Goal: Task Accomplishment & Management: Manage account settings

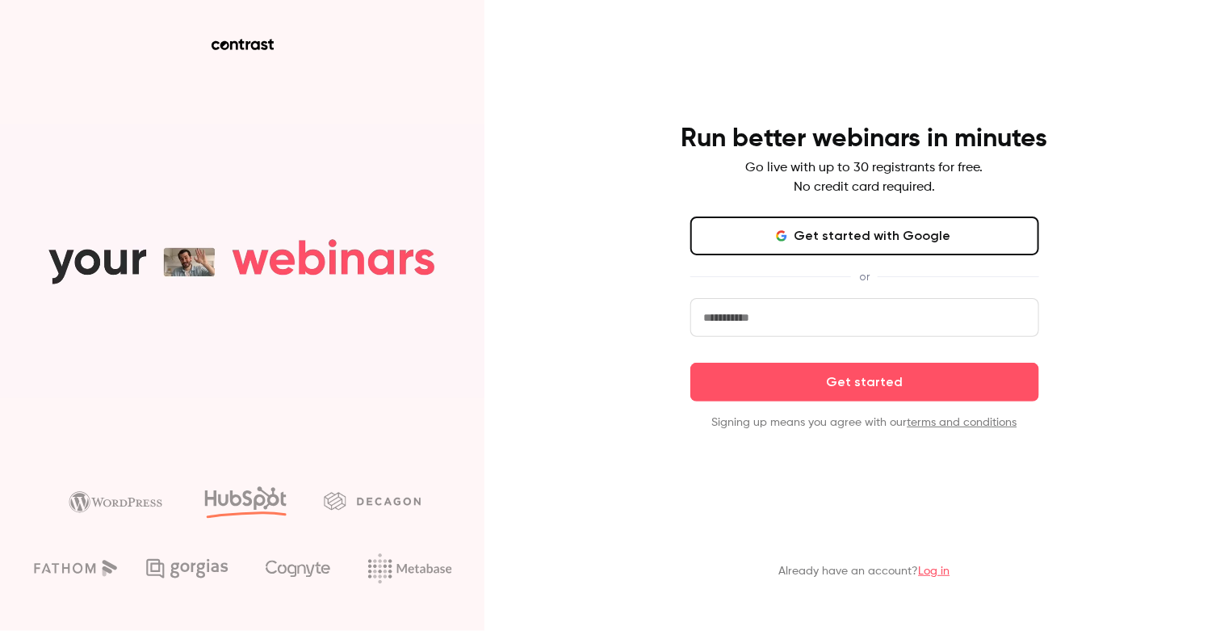
click at [933, 577] on link "Log in" at bounding box center [934, 570] width 31 height 11
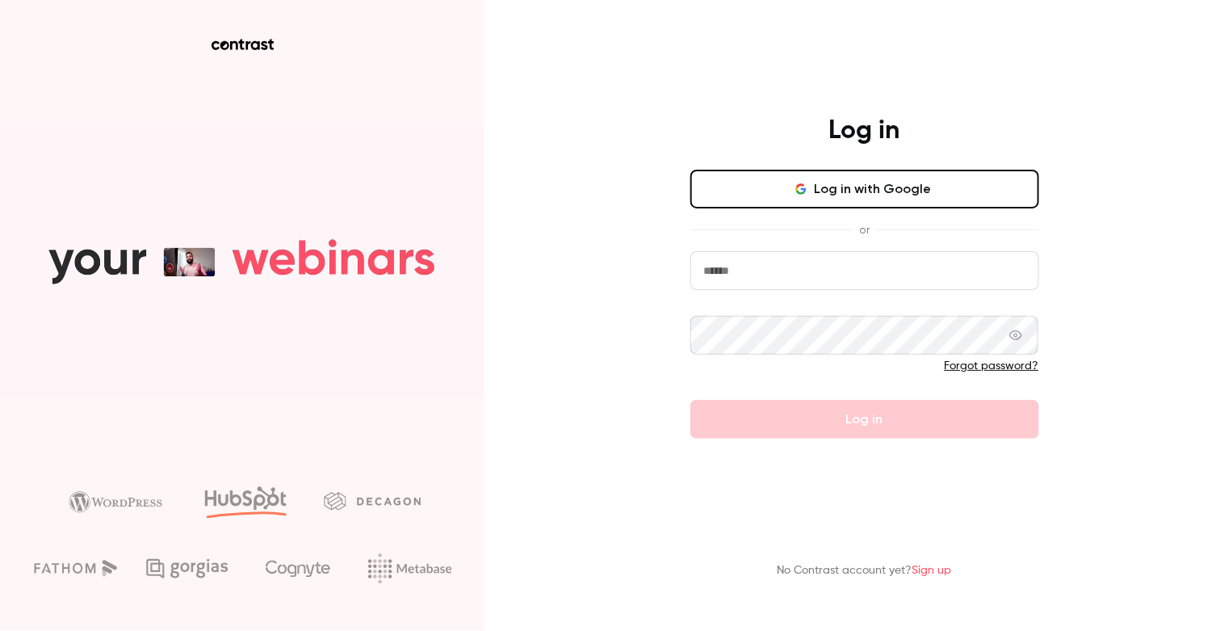
type input "**********"
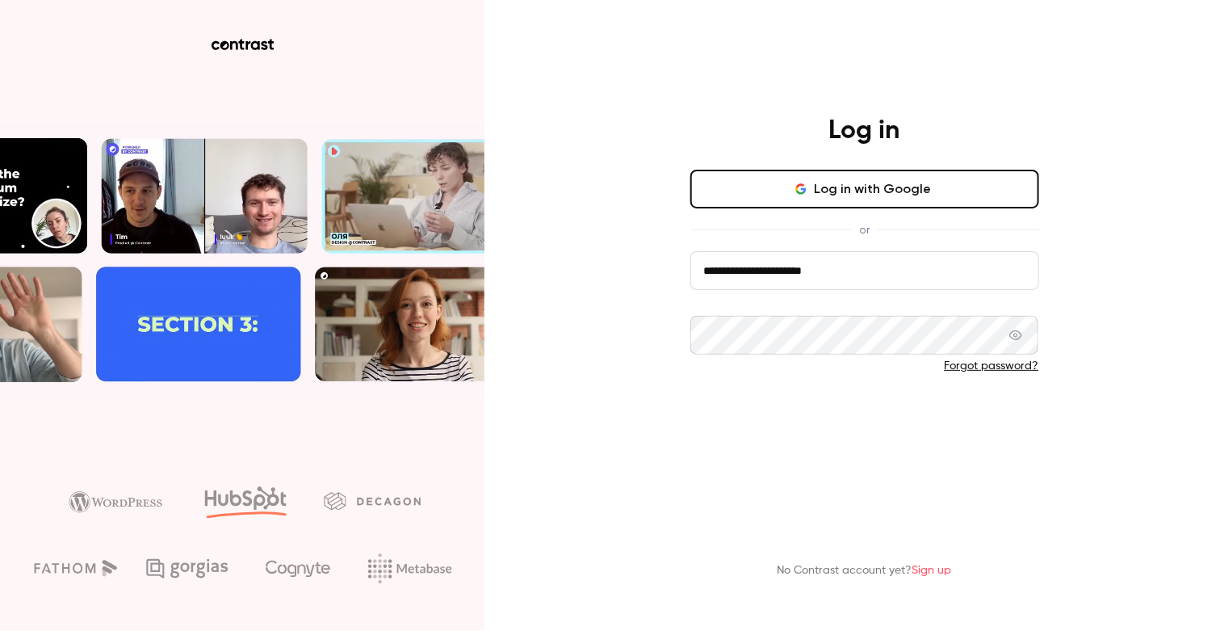
click at [747, 417] on button "Log in" at bounding box center [864, 419] width 349 height 39
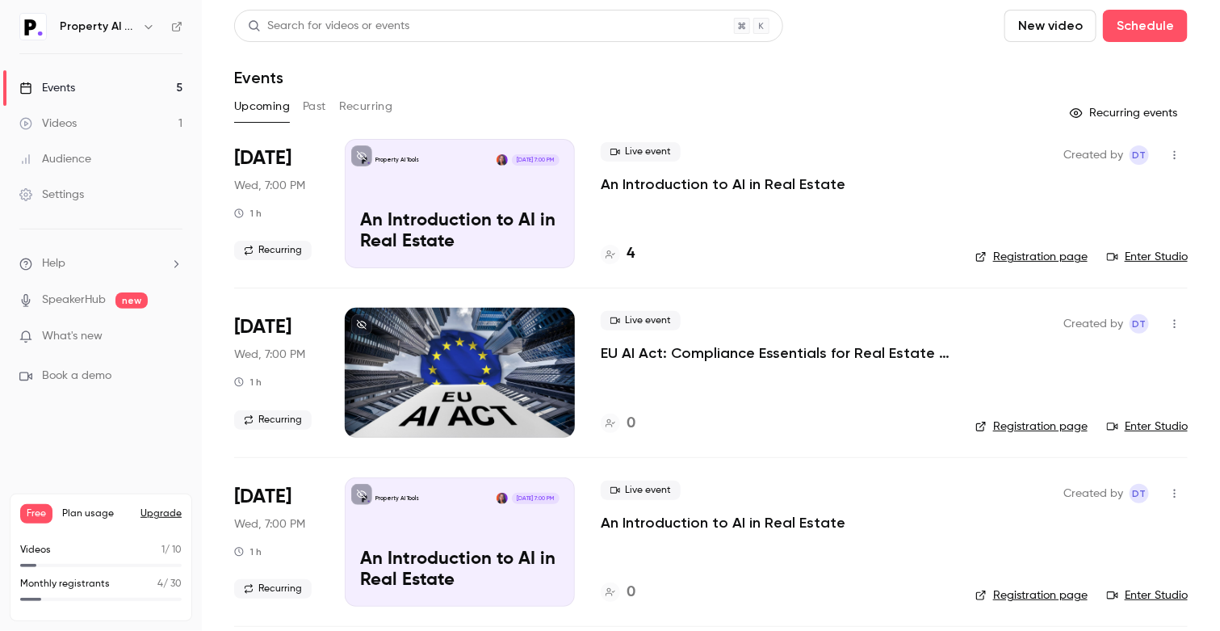
click at [545, 193] on div "Property AI Tools Aug 27, 7:00 PM An Introduction to AI in Real Estate" at bounding box center [460, 203] width 230 height 129
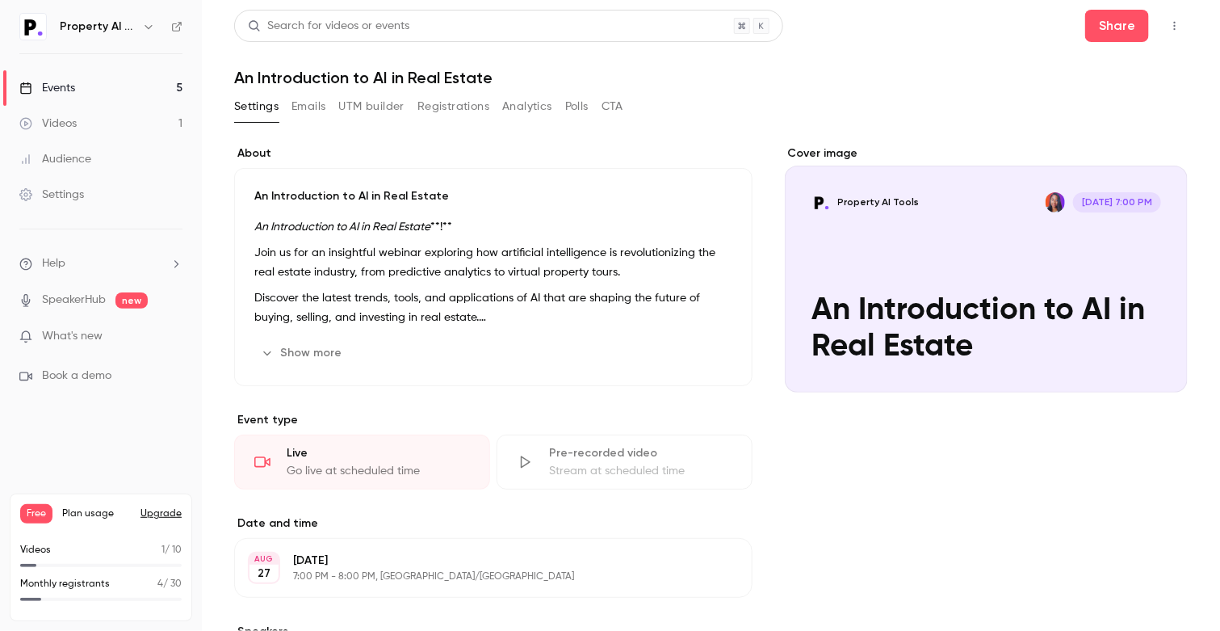
click at [445, 103] on button "Registrations" at bounding box center [453, 107] width 72 height 26
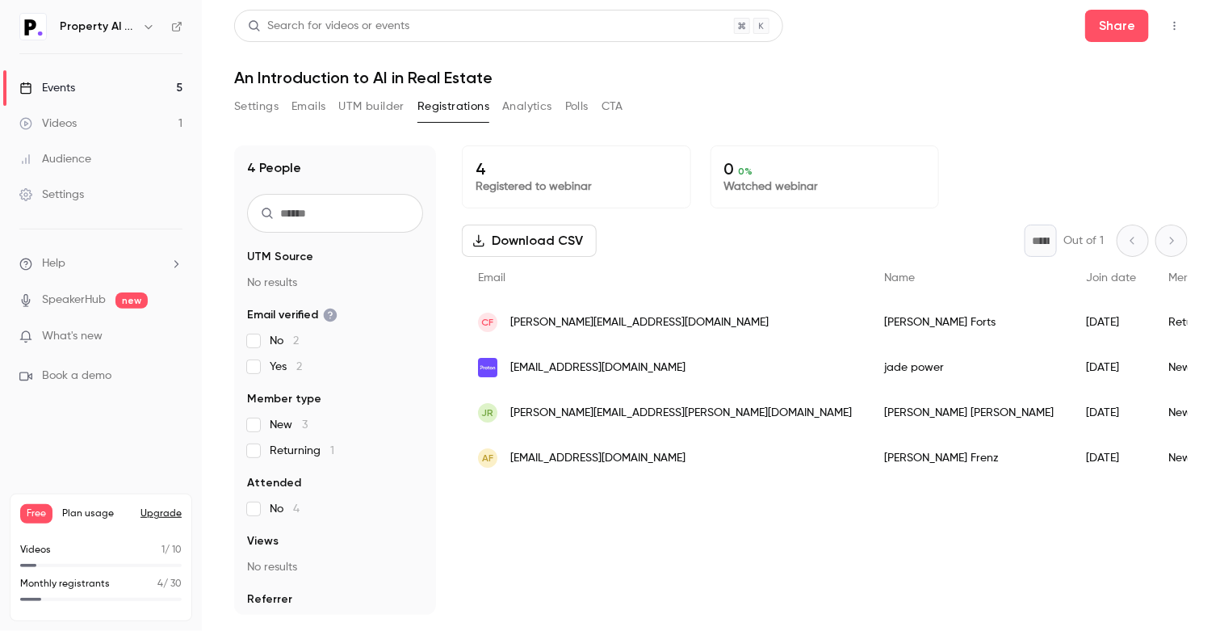
click at [253, 114] on button "Settings" at bounding box center [256, 107] width 44 height 26
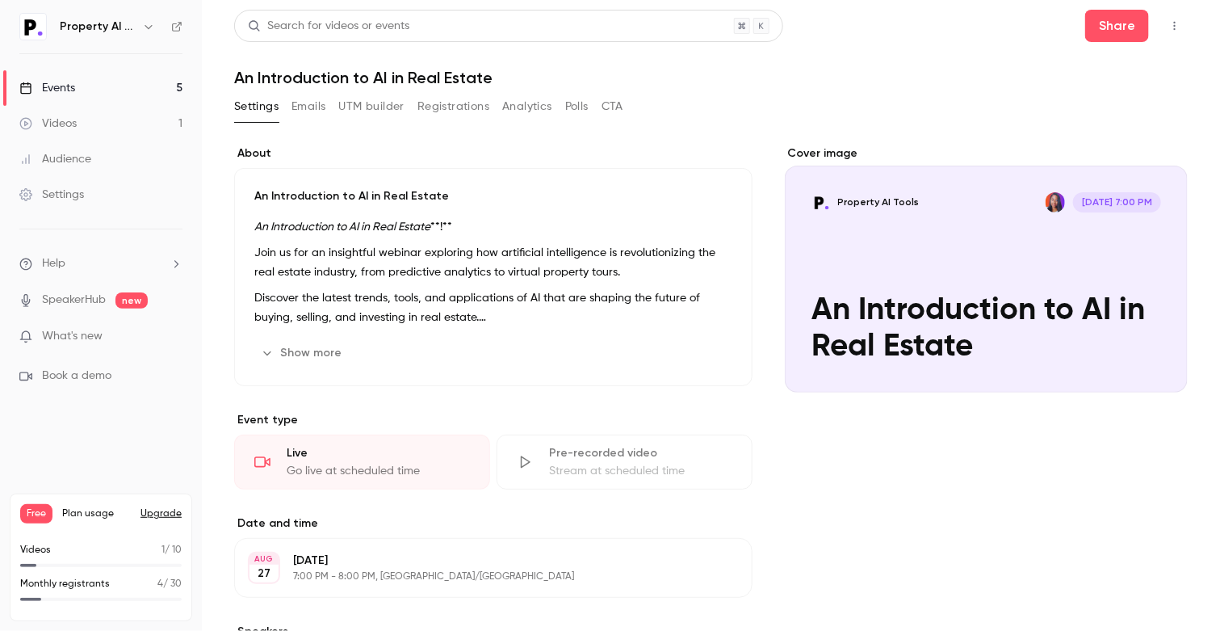
click at [1168, 27] on icon "button" at bounding box center [1174, 25] width 13 height 11
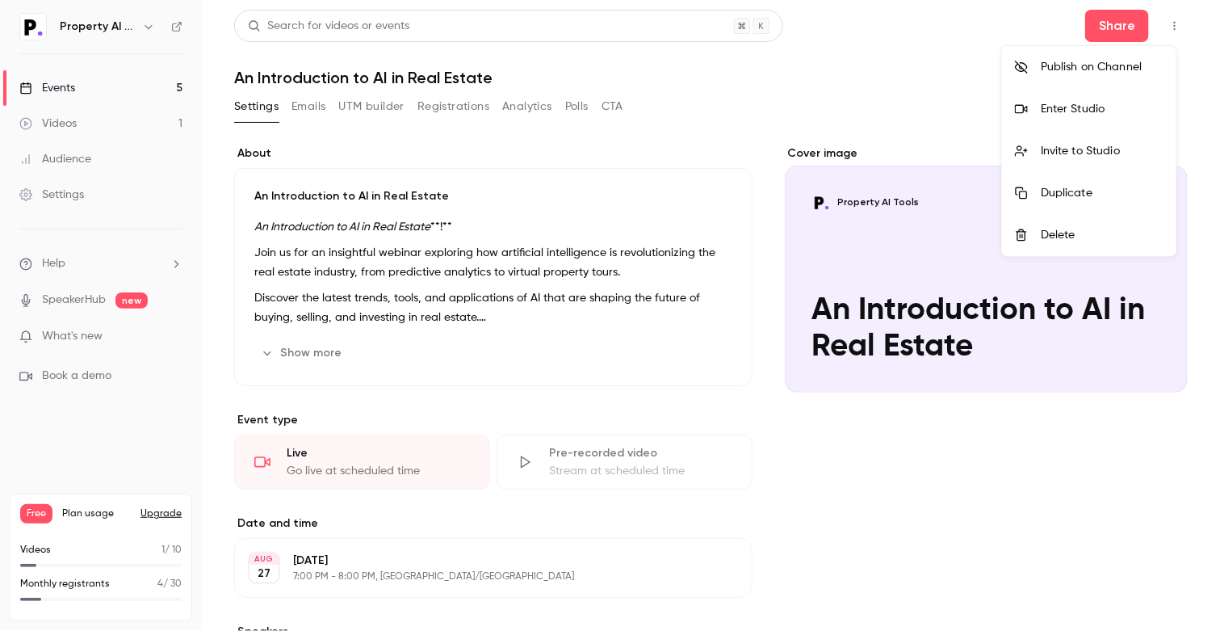
click at [1162, 27] on div at bounding box center [610, 315] width 1220 height 631
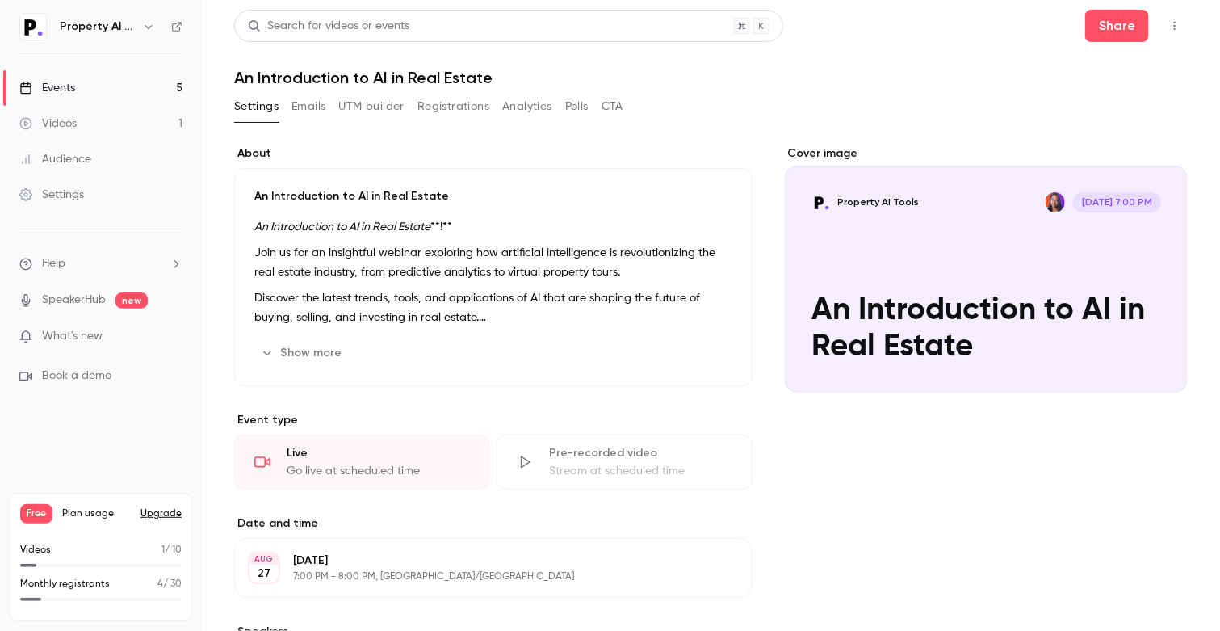
click at [913, 258] on div "Cover image" at bounding box center [986, 268] width 403 height 247
click at [0, 0] on input "Property AI Tools Aug 27, 7:00 PM An Introduction to AI in Real Estate" at bounding box center [0, 0] width 0 height 0
click at [913, 477] on div "Cover image Property AI Tools Aug 27, 7:00 PM An Introduction to AI in Real Est…" at bounding box center [986, 548] width 403 height 806
click at [84, 89] on link "Events 5" at bounding box center [101, 88] width 202 height 36
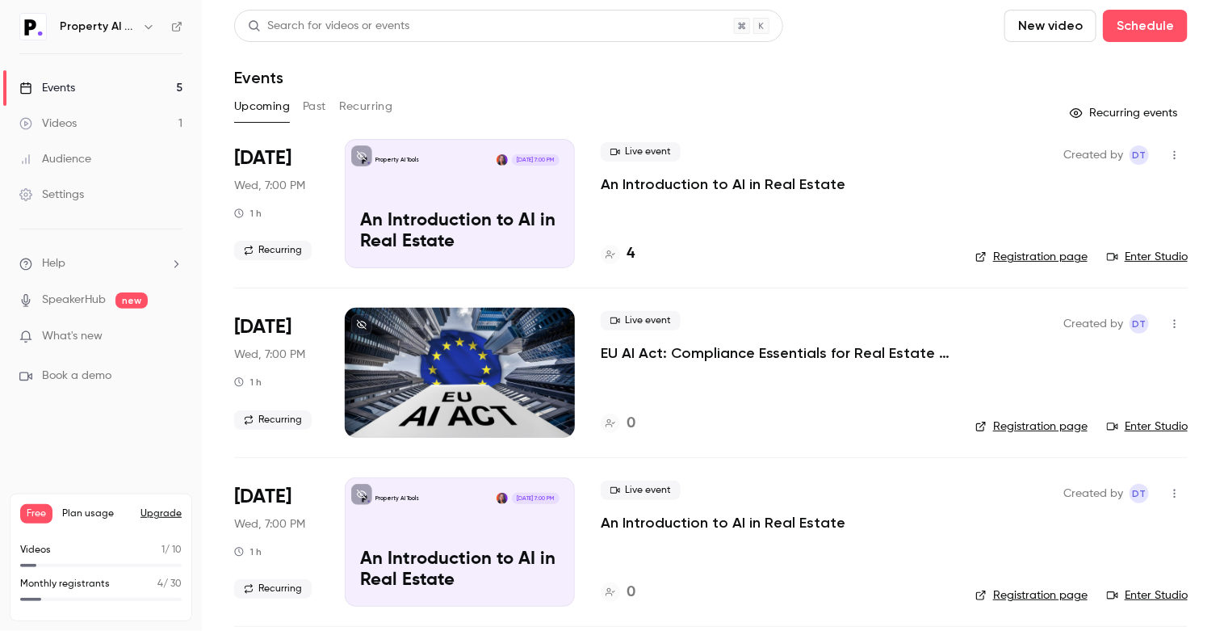
click at [1017, 255] on link "Registration page" at bounding box center [1031, 257] width 112 height 16
click at [321, 111] on button "Past" at bounding box center [314, 107] width 23 height 26
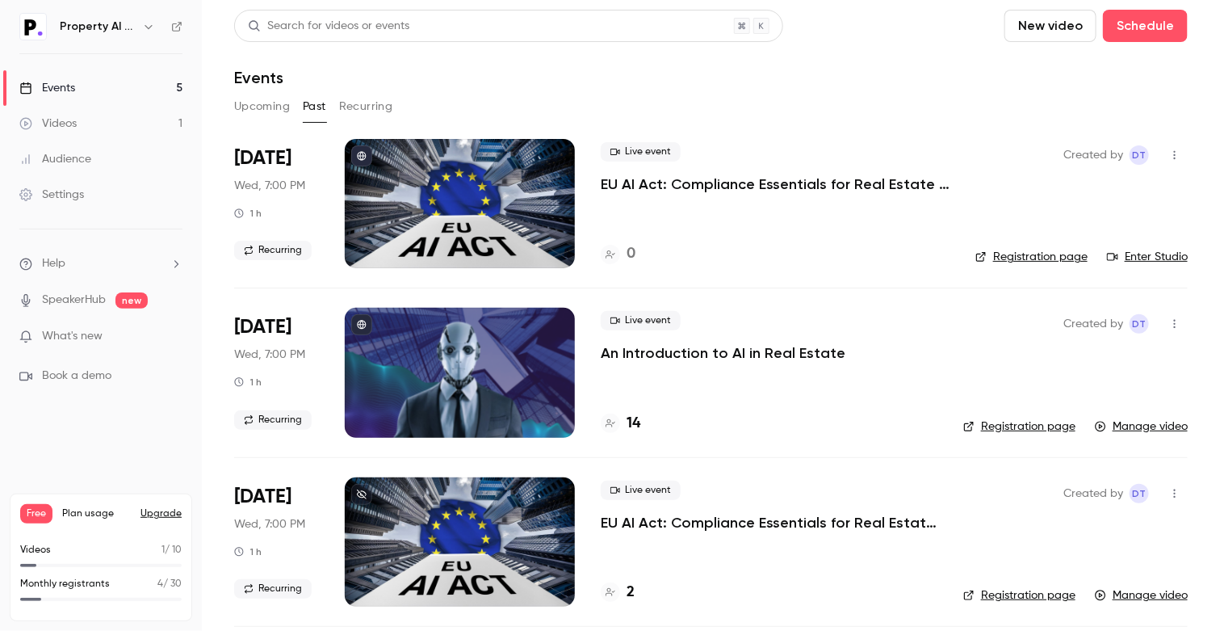
click at [1174, 320] on icon "button" at bounding box center [1175, 324] width 2 height 9
click at [1164, 319] on div at bounding box center [610, 315] width 1220 height 631
click at [255, 98] on button "Upcoming" at bounding box center [262, 107] width 56 height 26
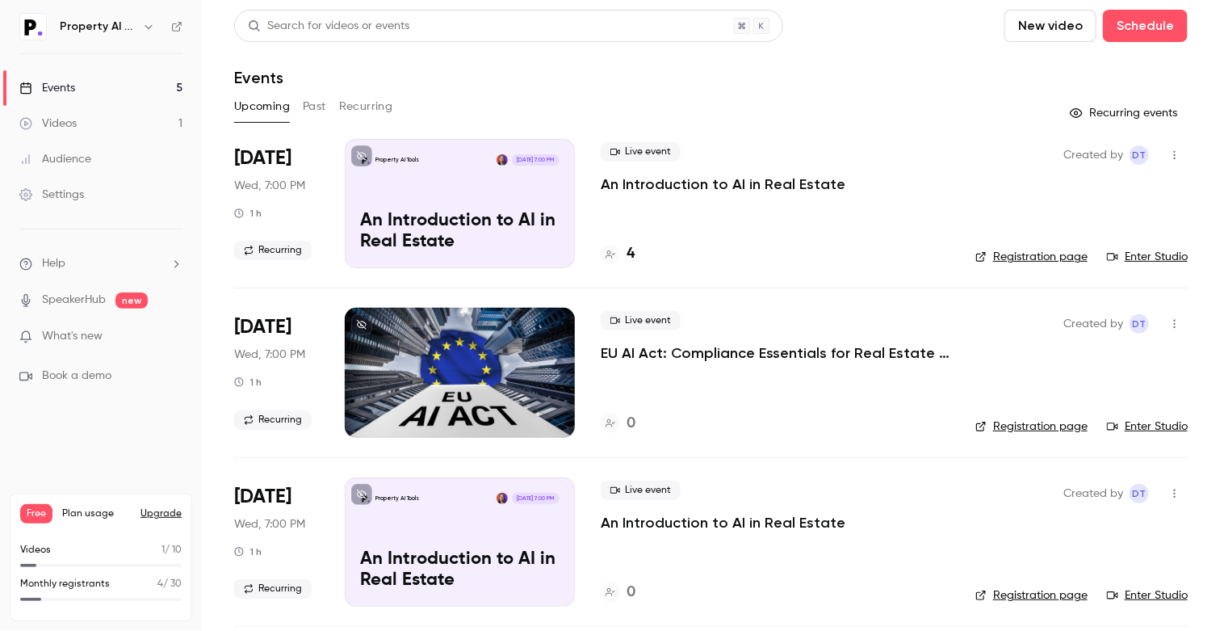
click at [800, 190] on p "An Introduction to AI in Real Estate" at bounding box center [723, 183] width 245 height 19
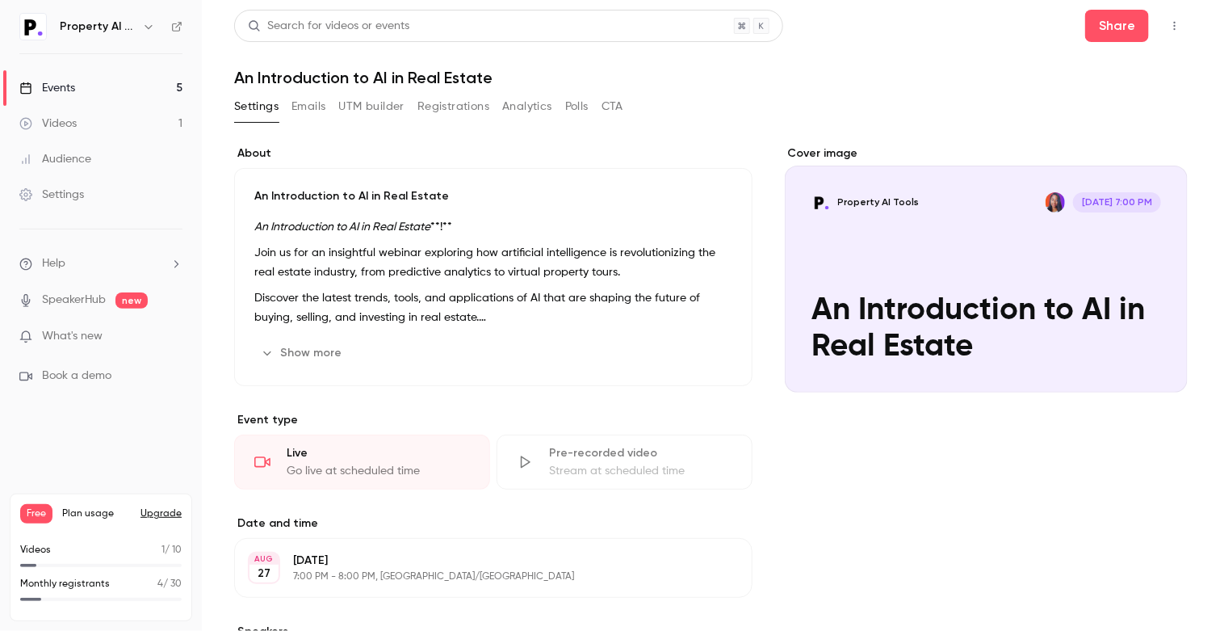
click at [466, 107] on button "Registrations" at bounding box center [453, 107] width 72 height 26
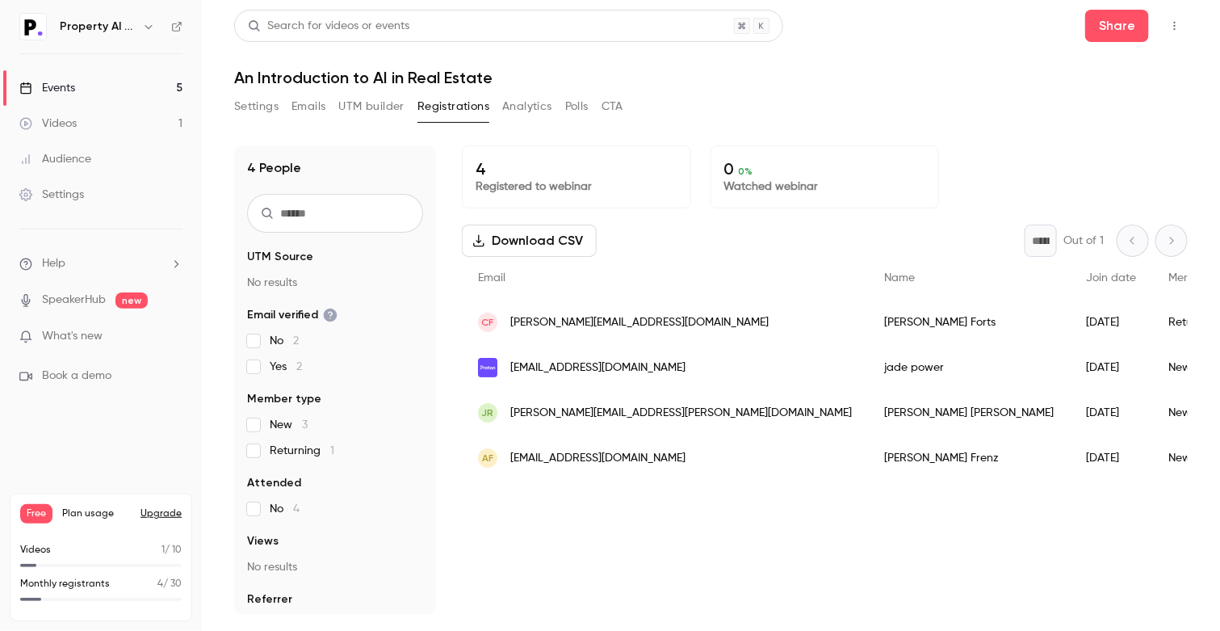
click at [793, 108] on div "Settings Emails UTM builder Registrations Analytics Polls CTA" at bounding box center [711, 110] width 954 height 32
click at [443, 100] on button "Registrations" at bounding box center [453, 107] width 72 height 26
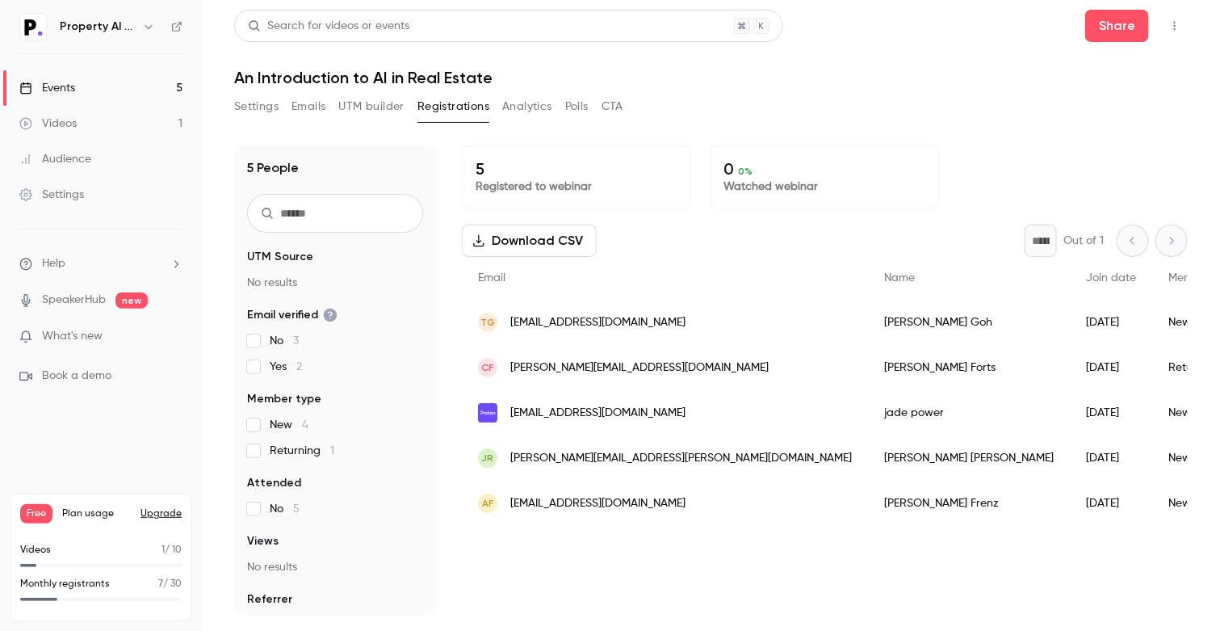
click at [820, 155] on div "0 0 % Watched webinar" at bounding box center [825, 176] width 229 height 63
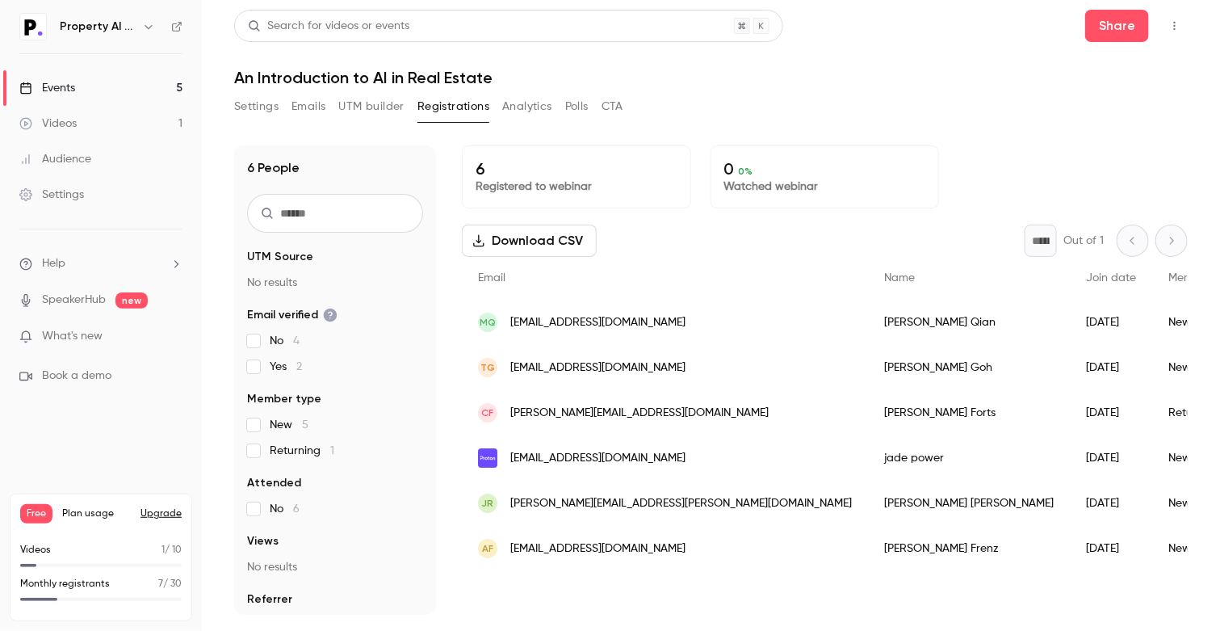
click at [75, 92] on div "Events" at bounding box center [47, 88] width 56 height 16
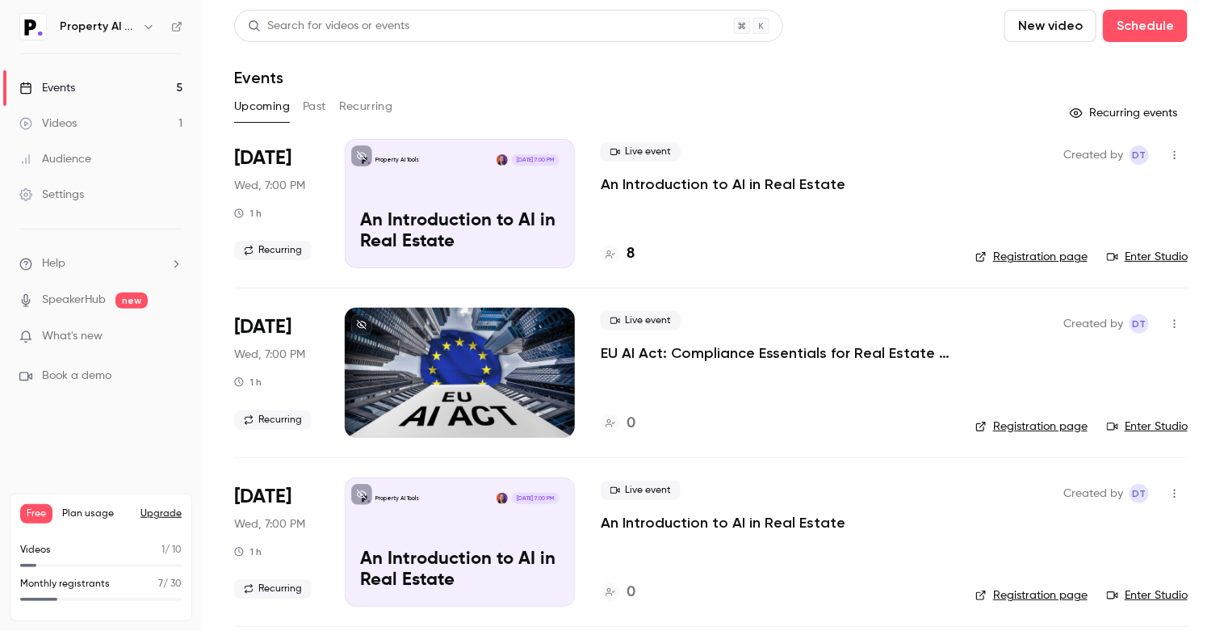
click at [652, 178] on p "An Introduction to AI in Real Estate" at bounding box center [723, 183] width 245 height 19
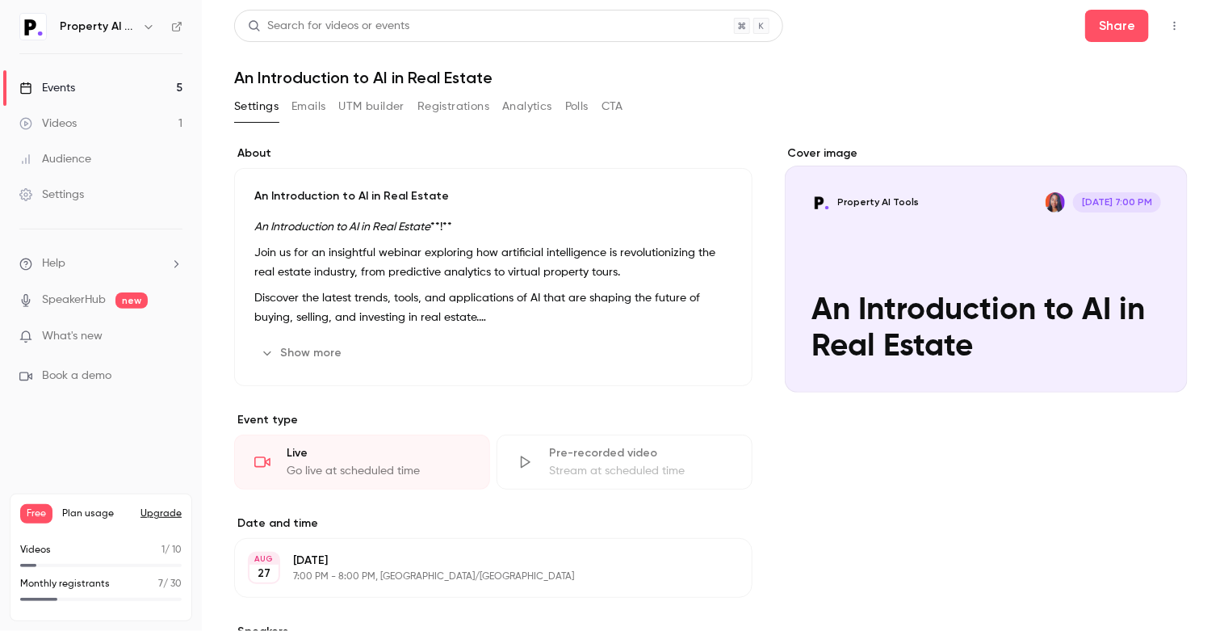
click at [467, 101] on button "Registrations" at bounding box center [453, 107] width 72 height 26
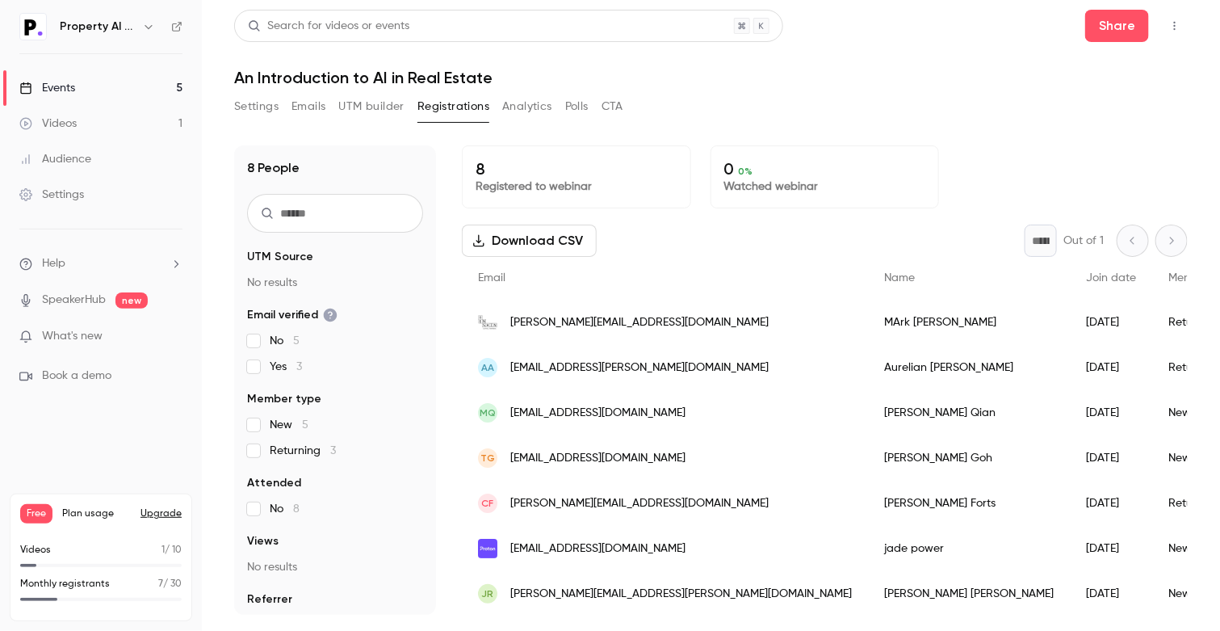
click at [956, 117] on div "Settings Emails UTM builder Registrations Analytics Polls CTA" at bounding box center [711, 110] width 954 height 32
click at [994, 94] on div "Settings Emails UTM builder Registrations Analytics Polls CTA" at bounding box center [711, 110] width 954 height 32
click at [302, 95] on button "Emails" at bounding box center [309, 107] width 34 height 26
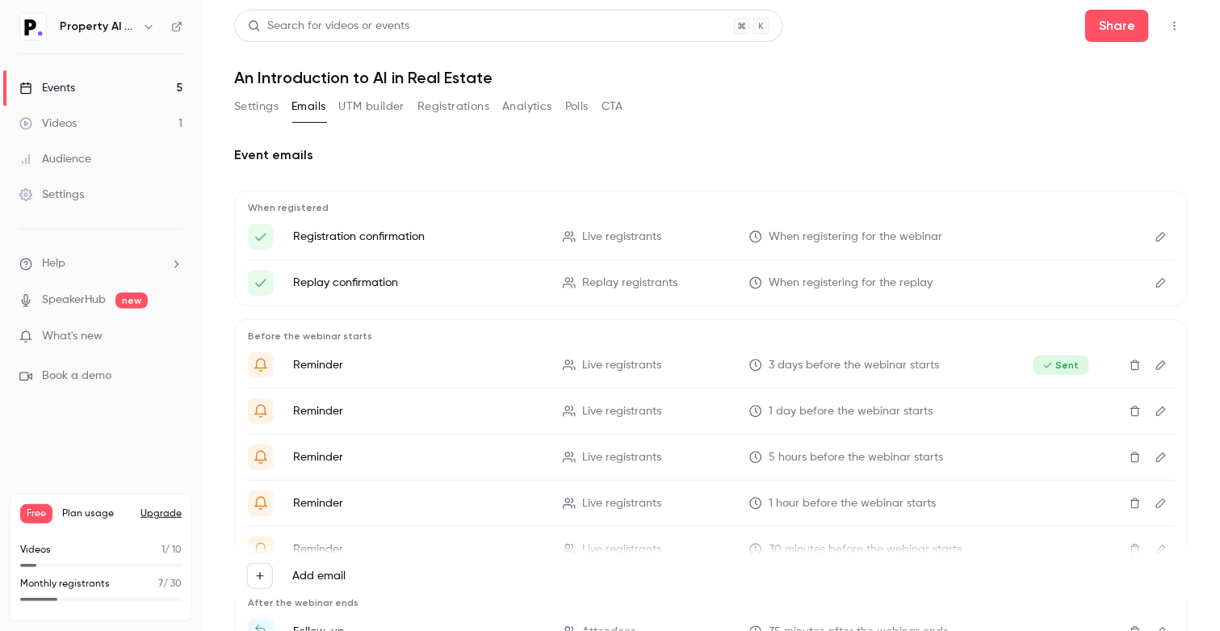
click at [101, 189] on link "Settings" at bounding box center [101, 195] width 202 height 36
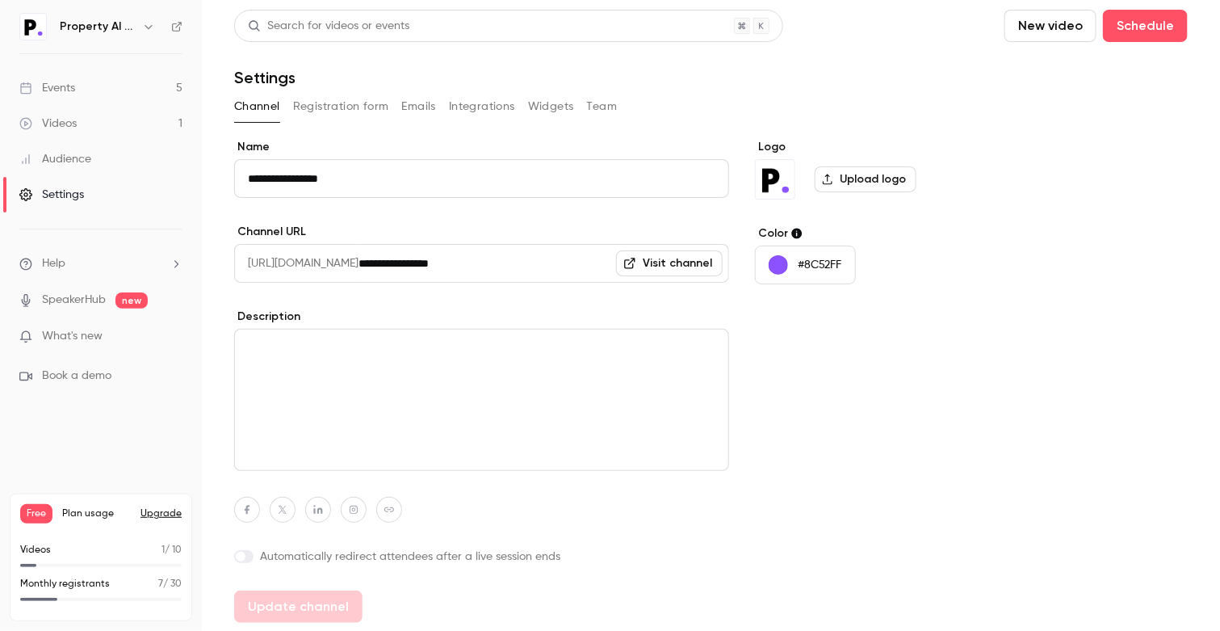
click at [413, 110] on button "Emails" at bounding box center [419, 107] width 34 height 26
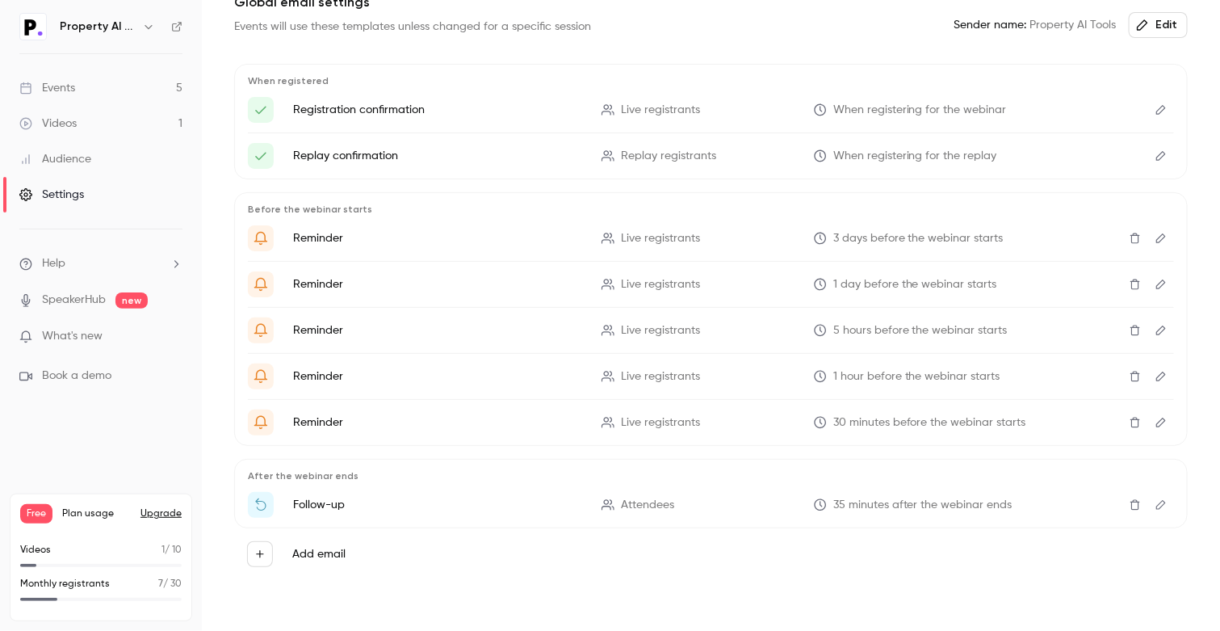
scroll to position [174, 0]
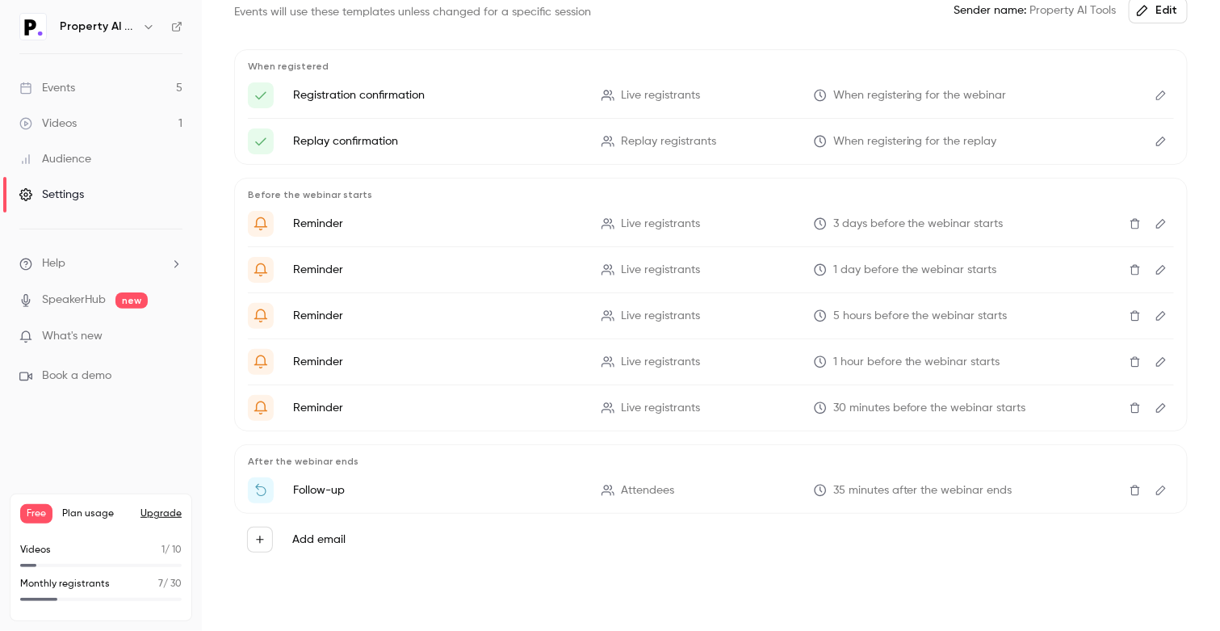
click at [300, 538] on label "Add email" at bounding box center [318, 539] width 53 height 16
click at [273, 538] on button "Add email" at bounding box center [260, 540] width 26 height 26
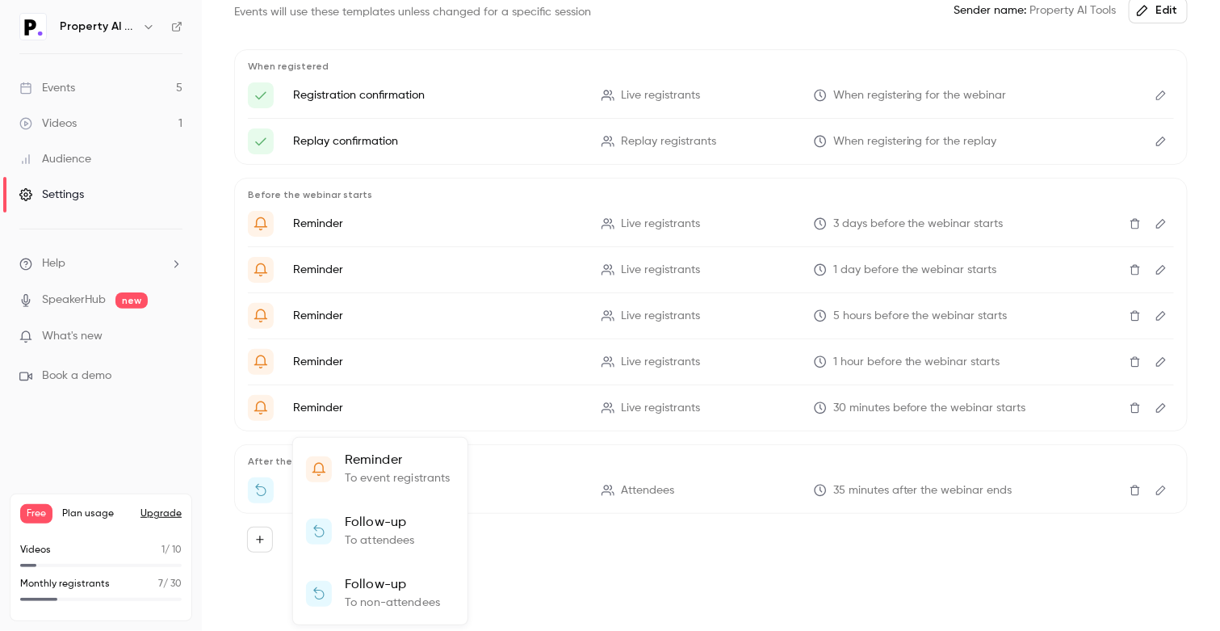
click at [378, 599] on p "To non-attendees" at bounding box center [392, 602] width 95 height 17
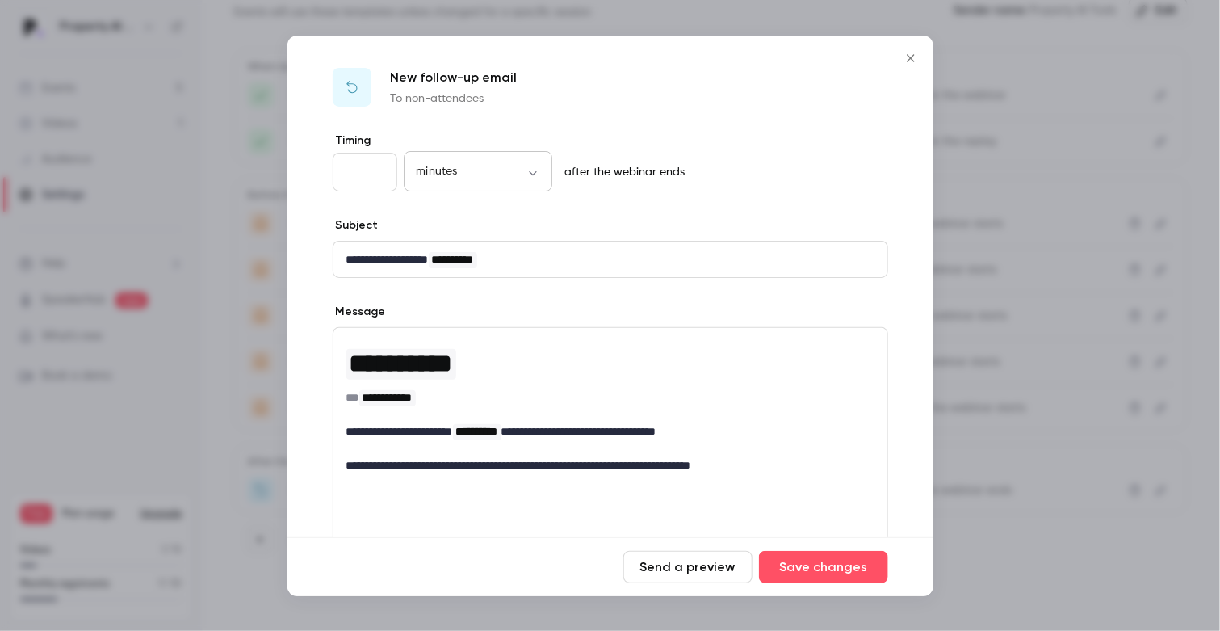
click at [518, 187] on div "minutes ******* ​" at bounding box center [478, 172] width 149 height 39
click at [535, 166] on body "Property AI Tools Events 5 Videos 1 Audience Settings Help SpeakerHub new What'…" at bounding box center [610, 315] width 1220 height 631
click at [453, 304] on li "days" at bounding box center [478, 309] width 149 height 42
type input "****"
type input "**"
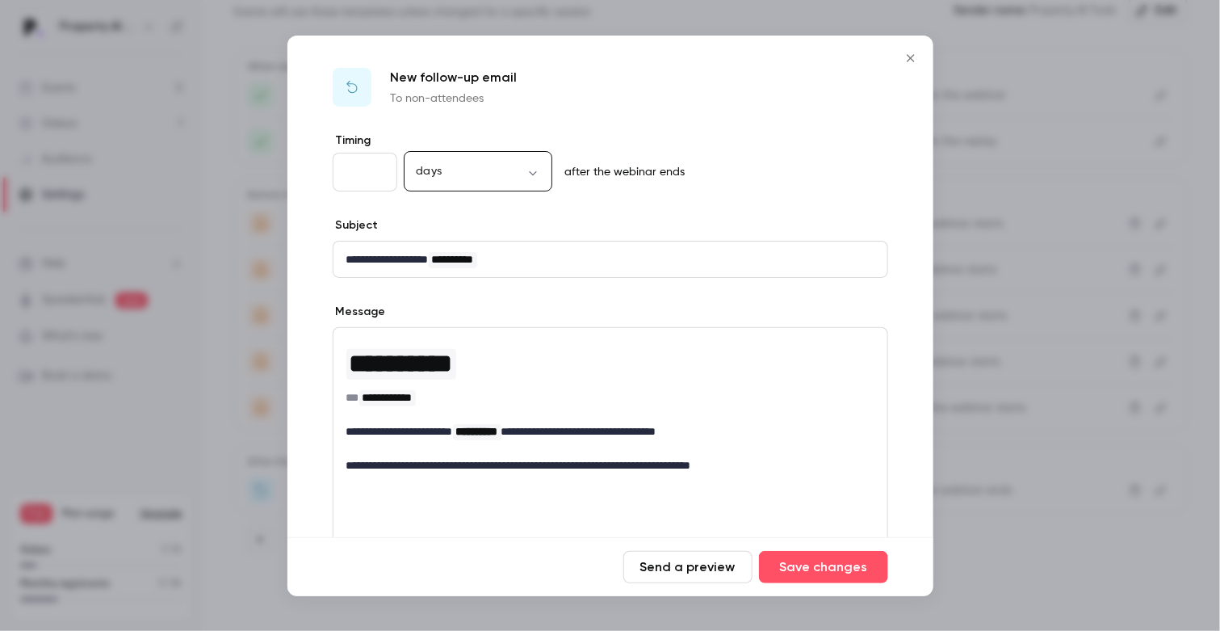
click at [381, 176] on input "**" at bounding box center [365, 172] width 65 height 39
drag, startPoint x: 357, startPoint y: 170, endPoint x: 334, endPoint y: 173, distance: 22.7
click at [334, 173] on input "**" at bounding box center [365, 172] width 65 height 39
type input "*"
click at [535, 215] on div "**********" at bounding box center [610, 423] width 646 height 583
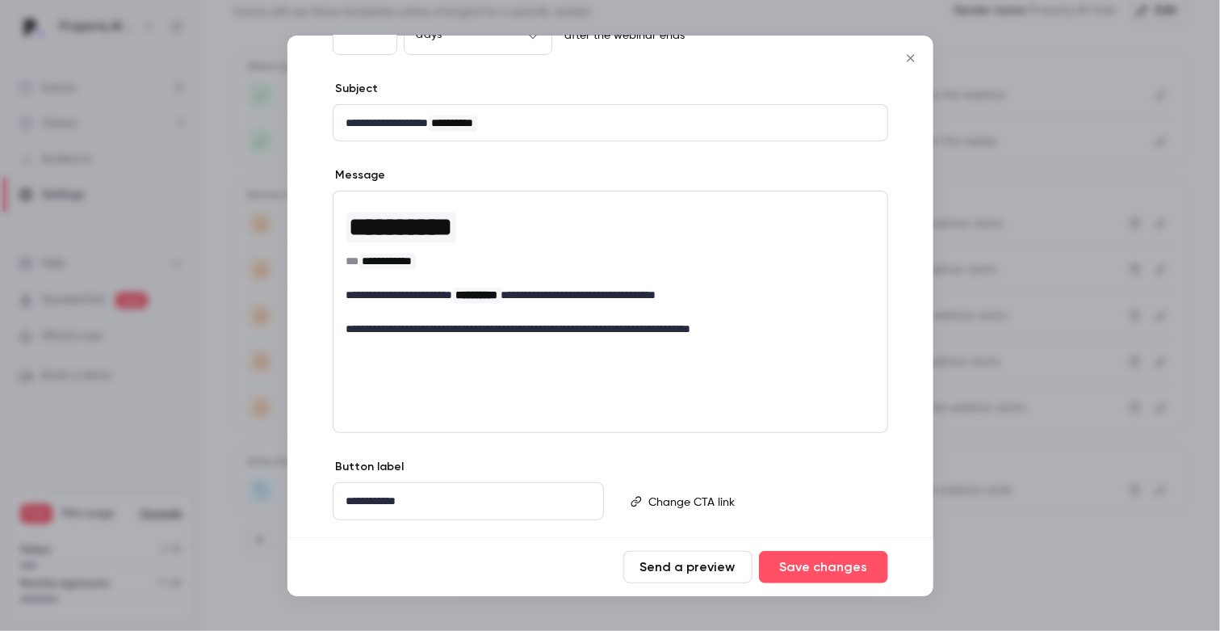
scroll to position [139, 0]
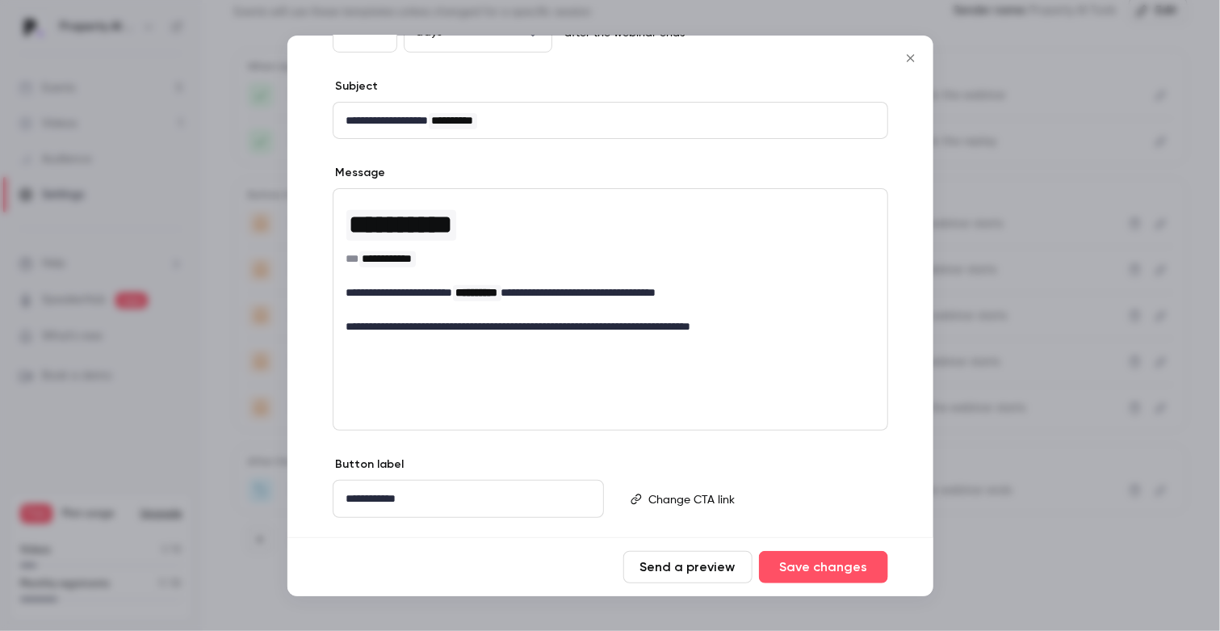
click at [447, 393] on div "**********" at bounding box center [611, 309] width 556 height 242
click at [810, 313] on p "editor" at bounding box center [610, 309] width 528 height 17
click at [787, 334] on p "**********" at bounding box center [604, 326] width 517 height 17
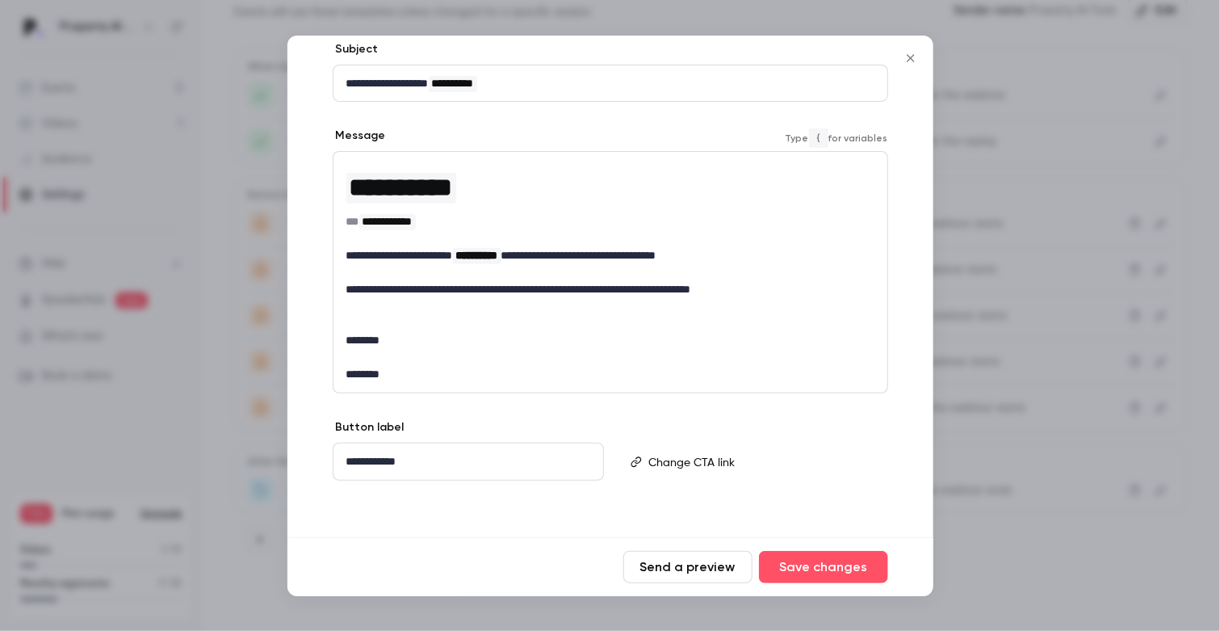
scroll to position [175, 0]
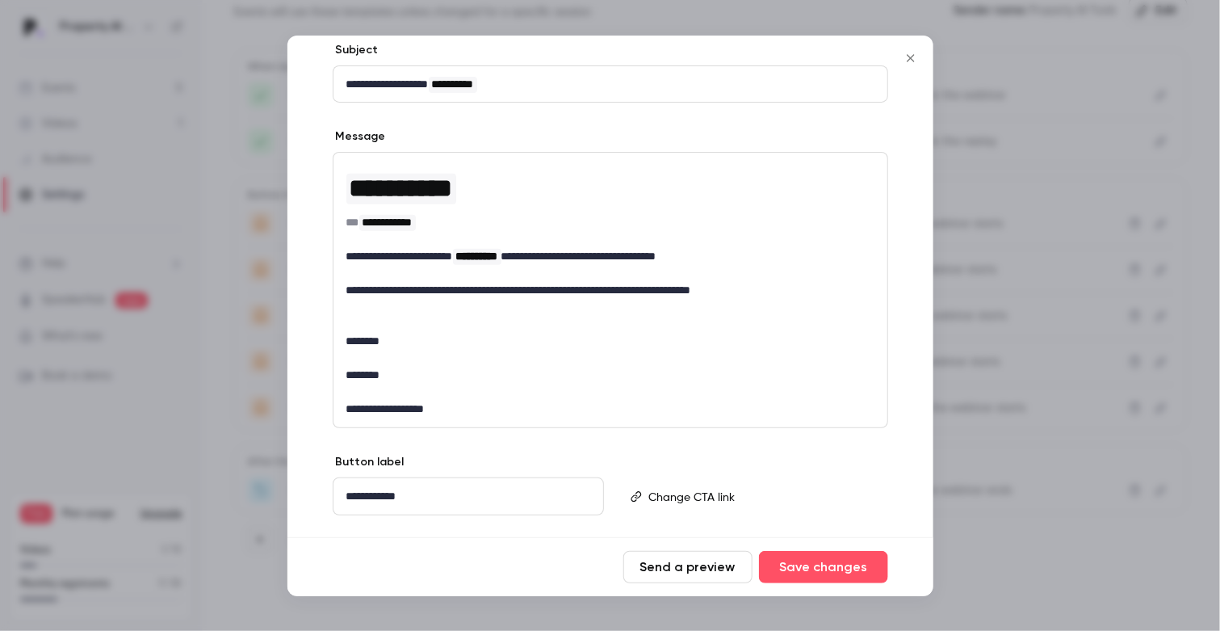
click at [461, 436] on div "**********" at bounding box center [610, 265] width 646 height 617
click at [824, 557] on button "Save changes" at bounding box center [823, 567] width 129 height 32
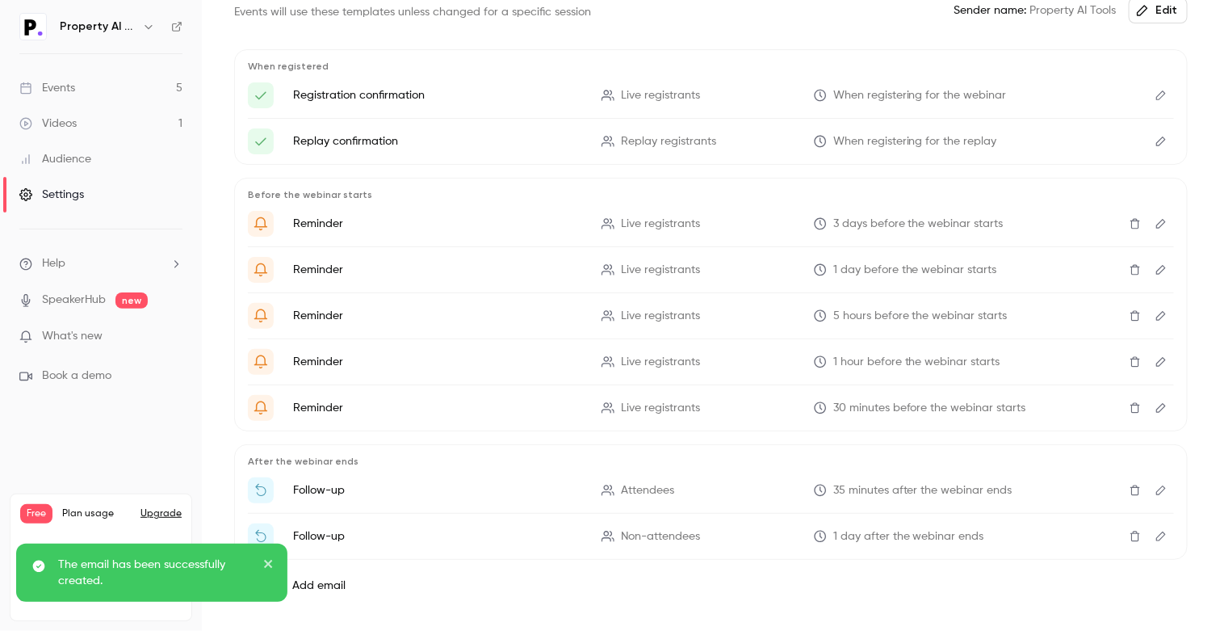
click at [57, 91] on div "Events" at bounding box center [47, 88] width 56 height 16
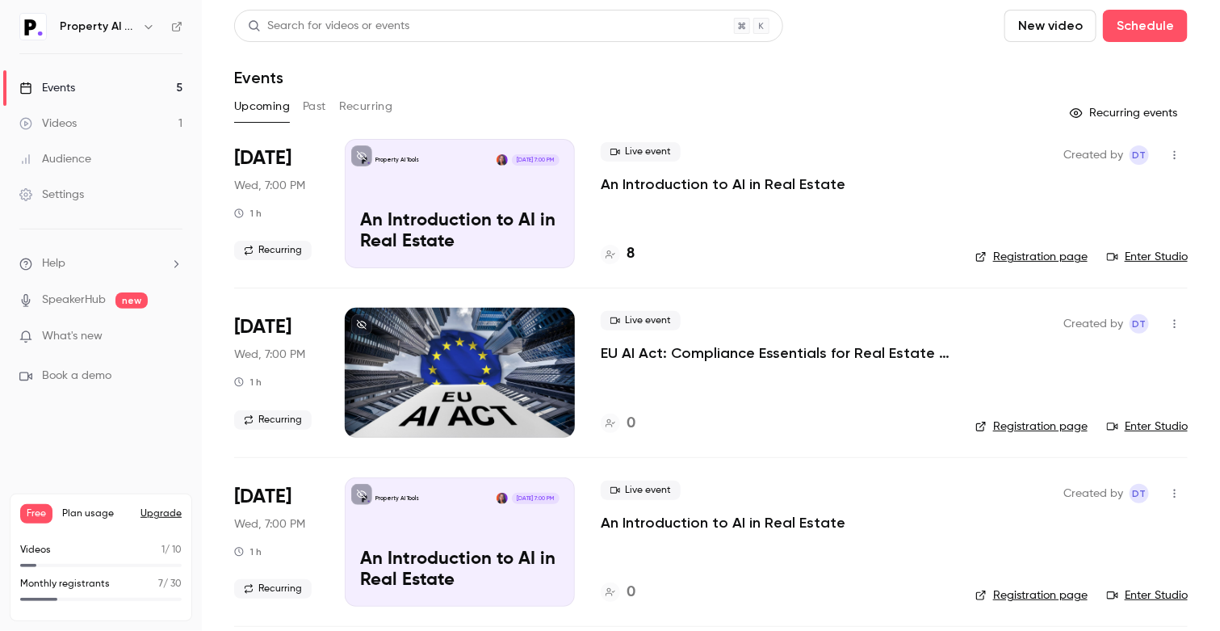
click at [467, 57] on header "Search for videos or events New video Schedule Events" at bounding box center [711, 49] width 954 height 78
click at [1168, 156] on icon "button" at bounding box center [1174, 154] width 13 height 11
click at [1158, 156] on div at bounding box center [610, 315] width 1220 height 631
click at [933, 139] on div "Live event An Introduction to AI in Real Estate 8" at bounding box center [775, 203] width 349 height 129
click at [521, 190] on div "Property AI Tools Aug 27, 7:00 PM An Introduction to AI in Real Estate" at bounding box center [460, 203] width 230 height 129
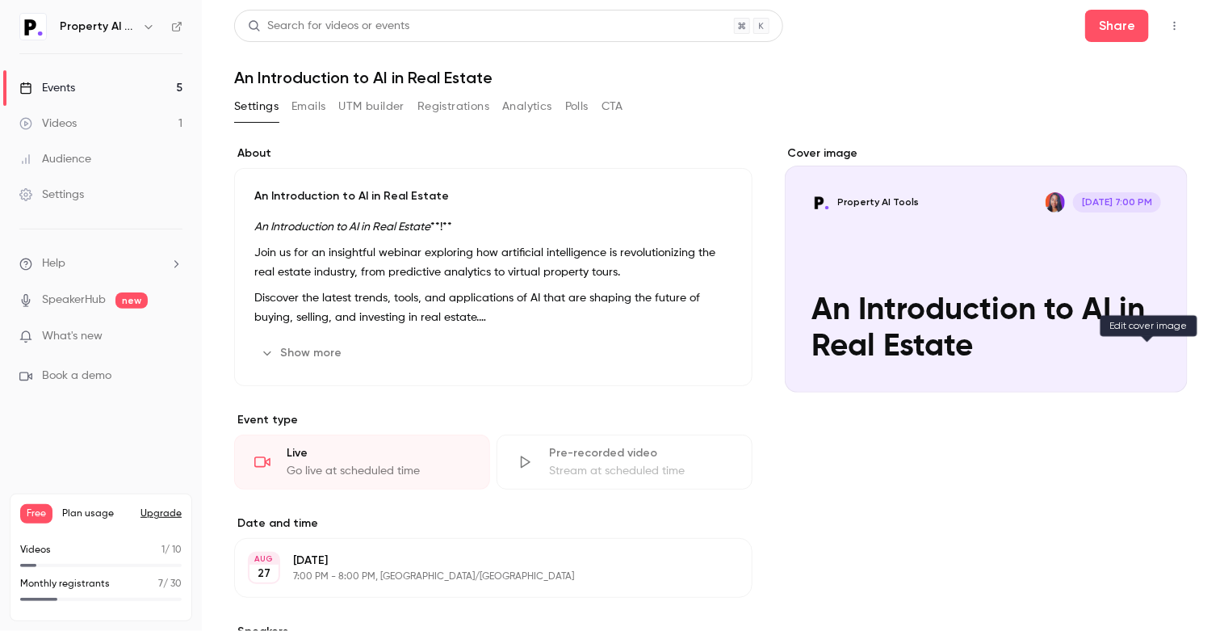
click at [1151, 362] on icon "Cover image" at bounding box center [1159, 363] width 18 height 13
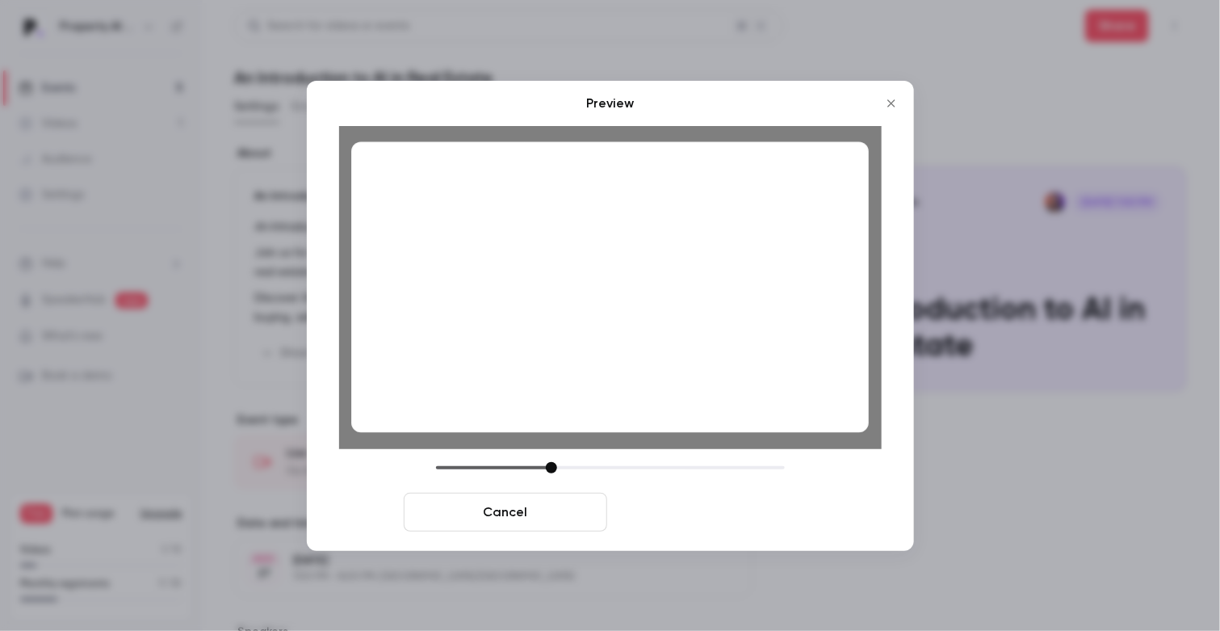
click at [749, 510] on button "Save cover" at bounding box center [715, 512] width 203 height 39
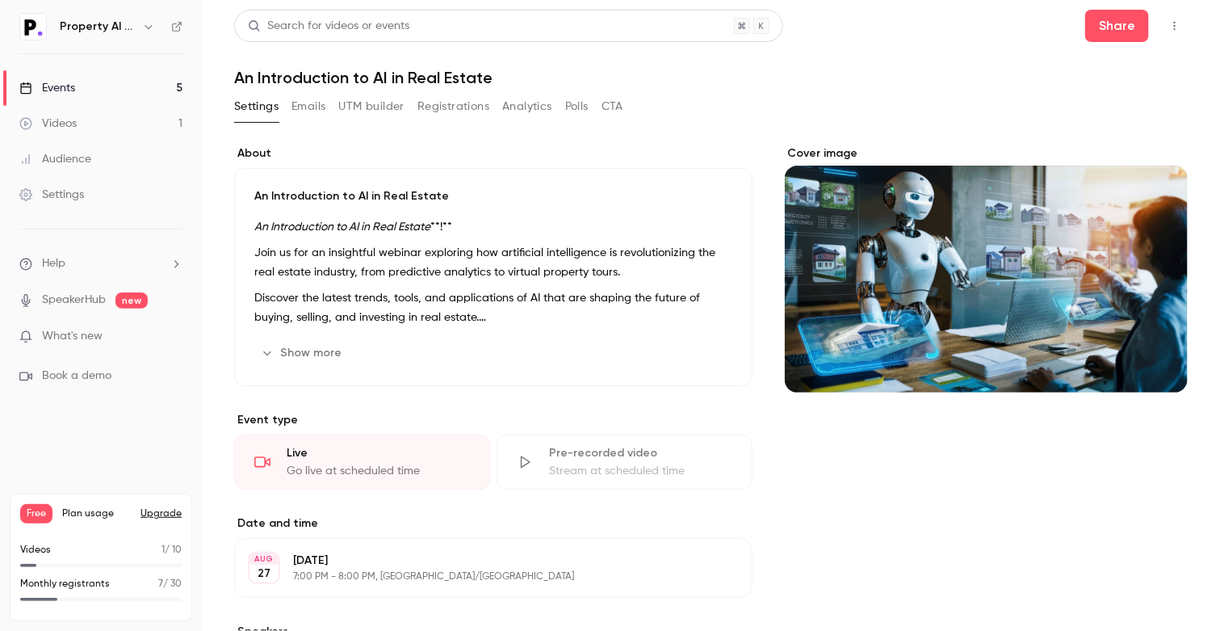
click at [82, 82] on link "Events 5" at bounding box center [101, 88] width 202 height 36
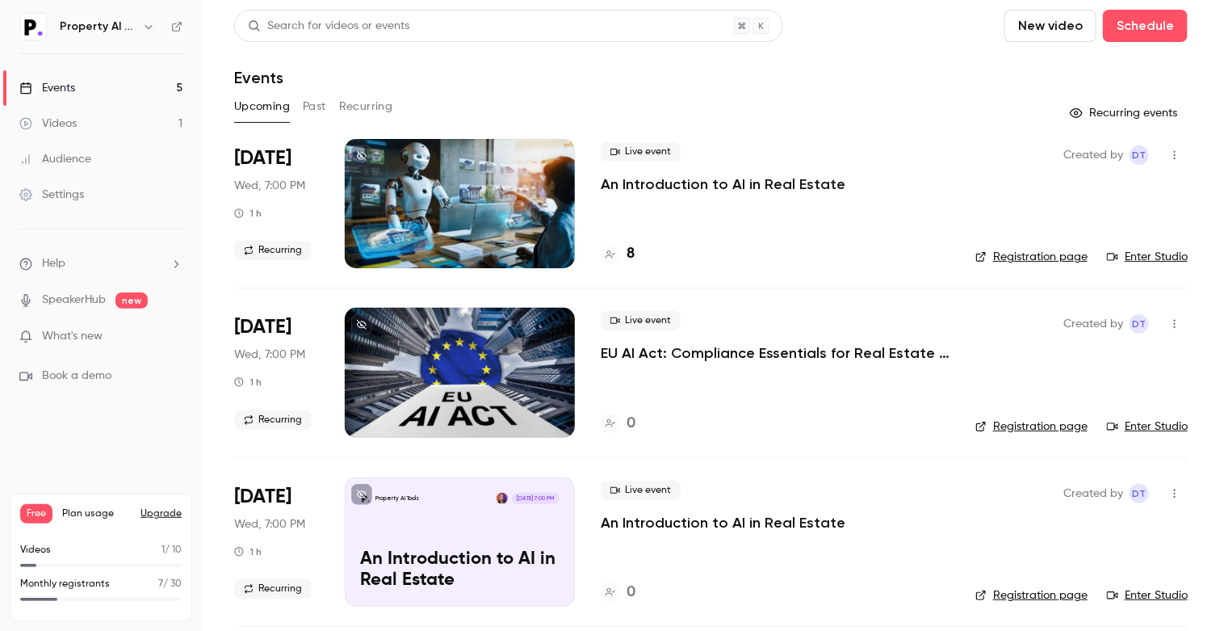
click at [360, 152] on icon at bounding box center [362, 156] width 10 height 10
click at [321, 110] on button "Past" at bounding box center [314, 107] width 23 height 26
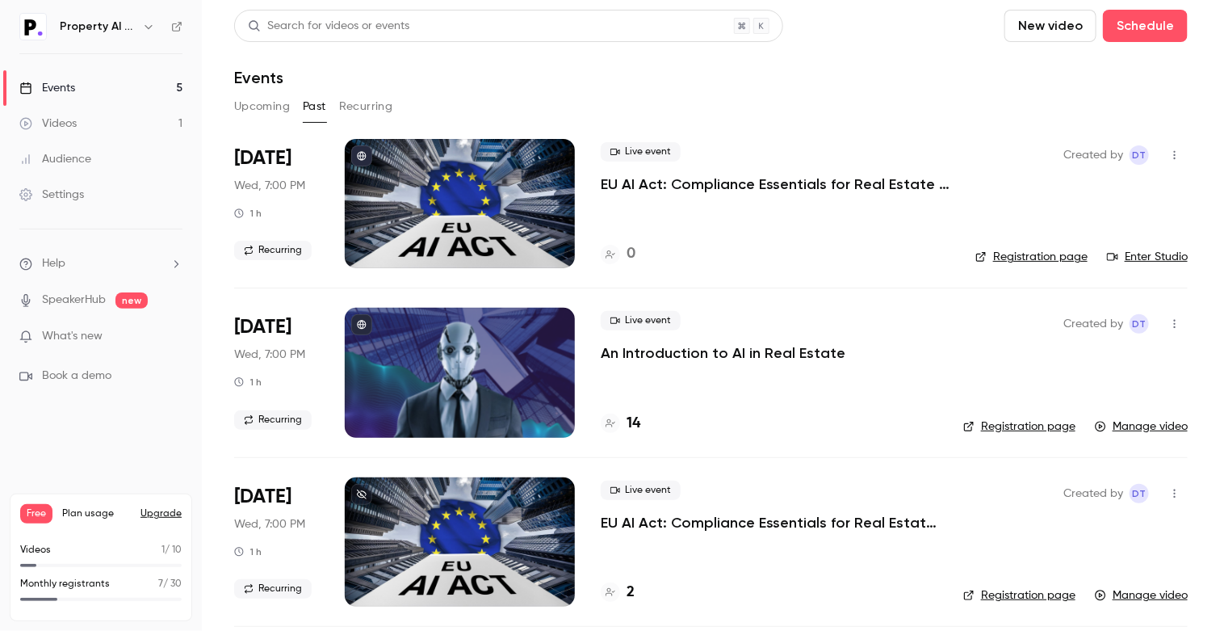
click at [706, 343] on p "An Introduction to AI in Real Estate" at bounding box center [723, 352] width 245 height 19
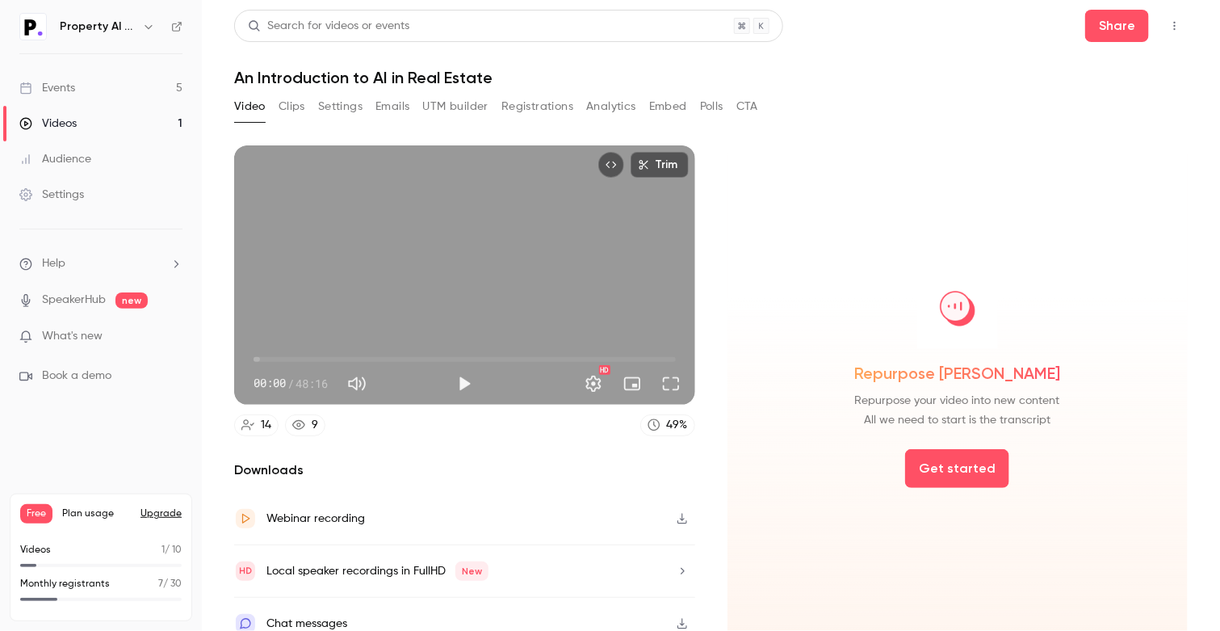
click at [86, 81] on link "Events 5" at bounding box center [101, 88] width 202 height 36
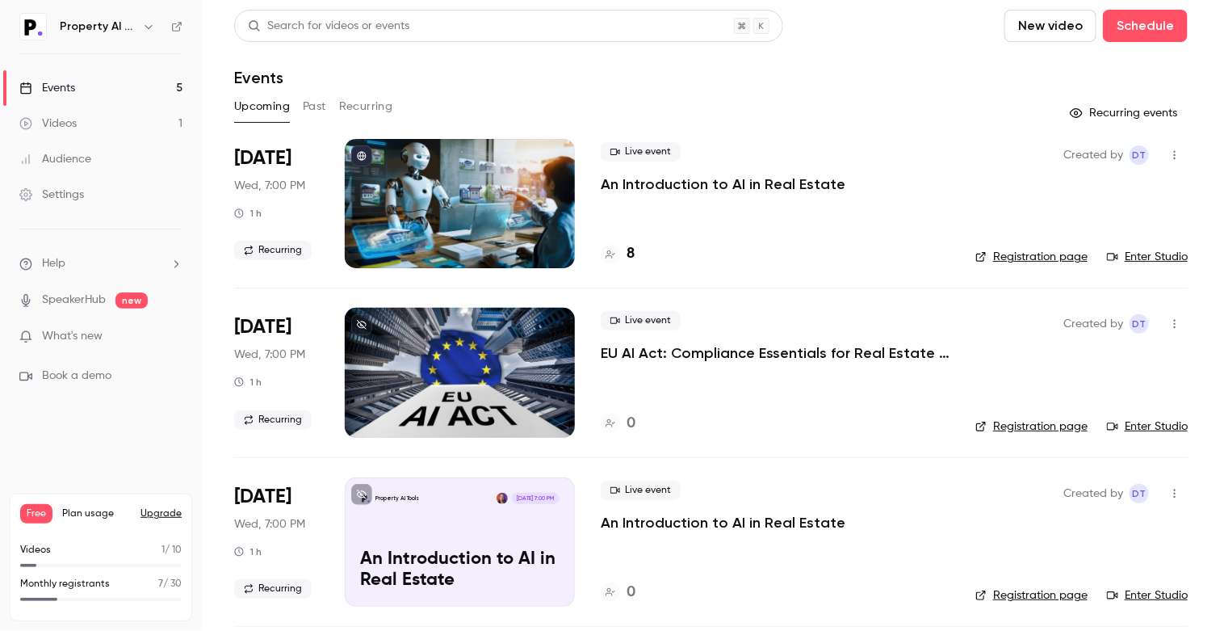
click at [615, 96] on div "Upcoming Past Recurring" at bounding box center [711, 107] width 954 height 26
click at [640, 110] on div "Upcoming Past Recurring" at bounding box center [711, 107] width 954 height 26
click at [619, 187] on p "An Introduction to AI in Real Estate" at bounding box center [723, 183] width 245 height 19
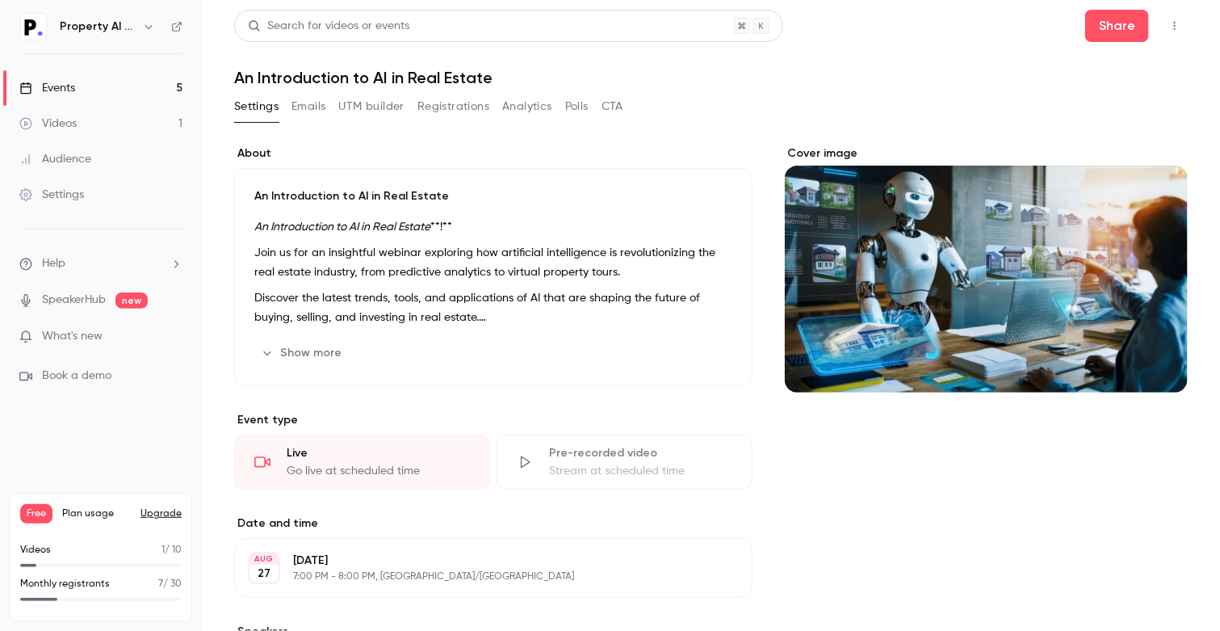
click at [451, 110] on button "Registrations" at bounding box center [453, 107] width 72 height 26
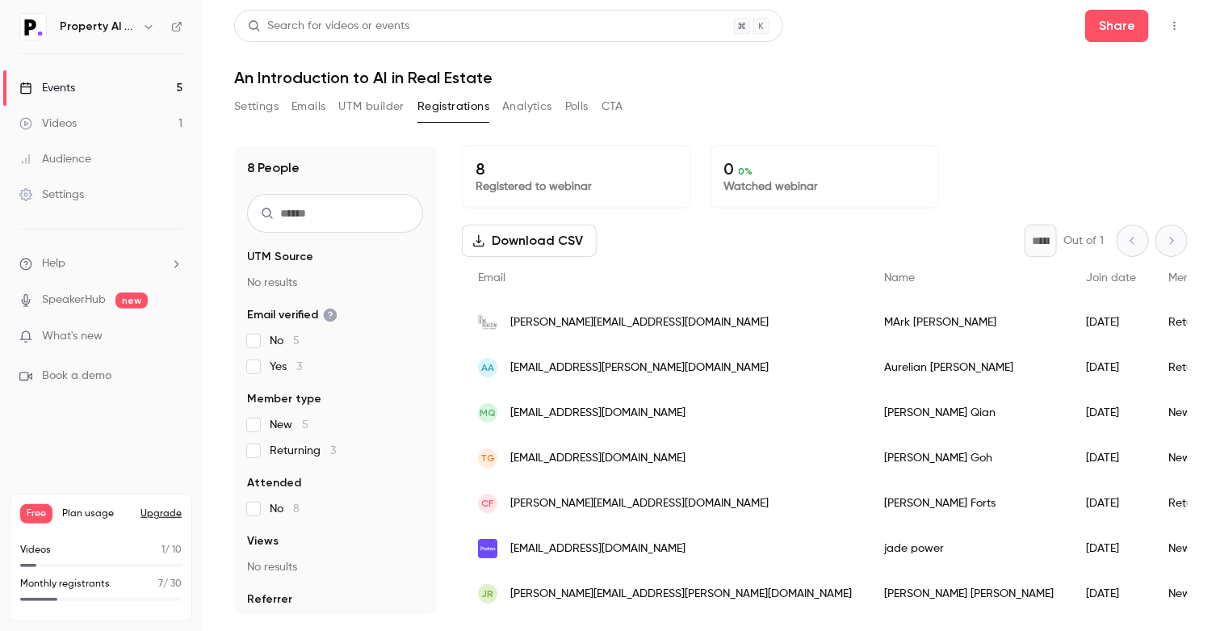
click at [877, 234] on div "Download CSV * Out of 1" at bounding box center [825, 240] width 726 height 32
click at [75, 145] on link "Audience" at bounding box center [101, 159] width 202 height 36
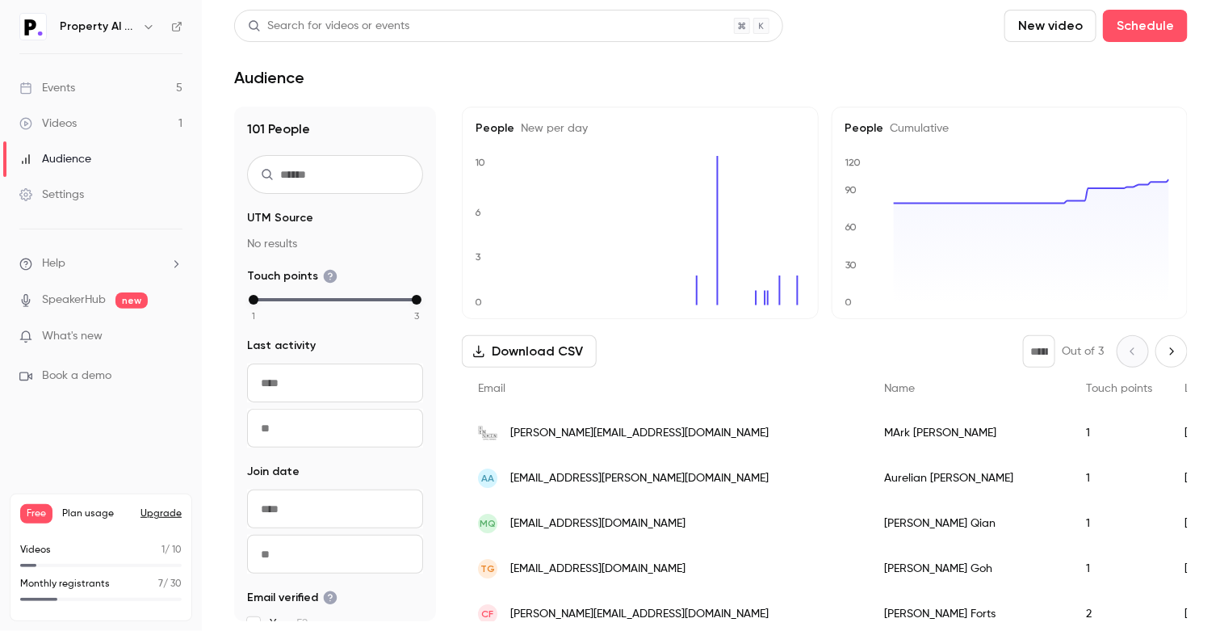
click at [91, 83] on link "Events 5" at bounding box center [101, 88] width 202 height 36
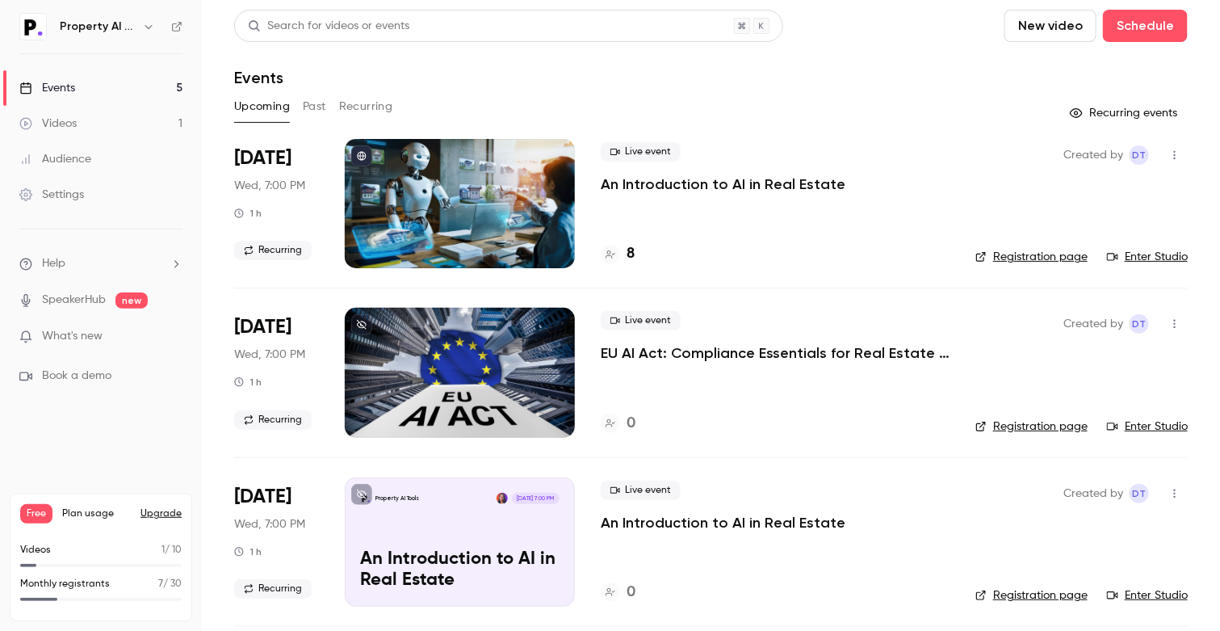
click at [635, 70] on div "Events" at bounding box center [711, 77] width 954 height 19
click at [148, 24] on icon "button" at bounding box center [148, 26] width 13 height 13
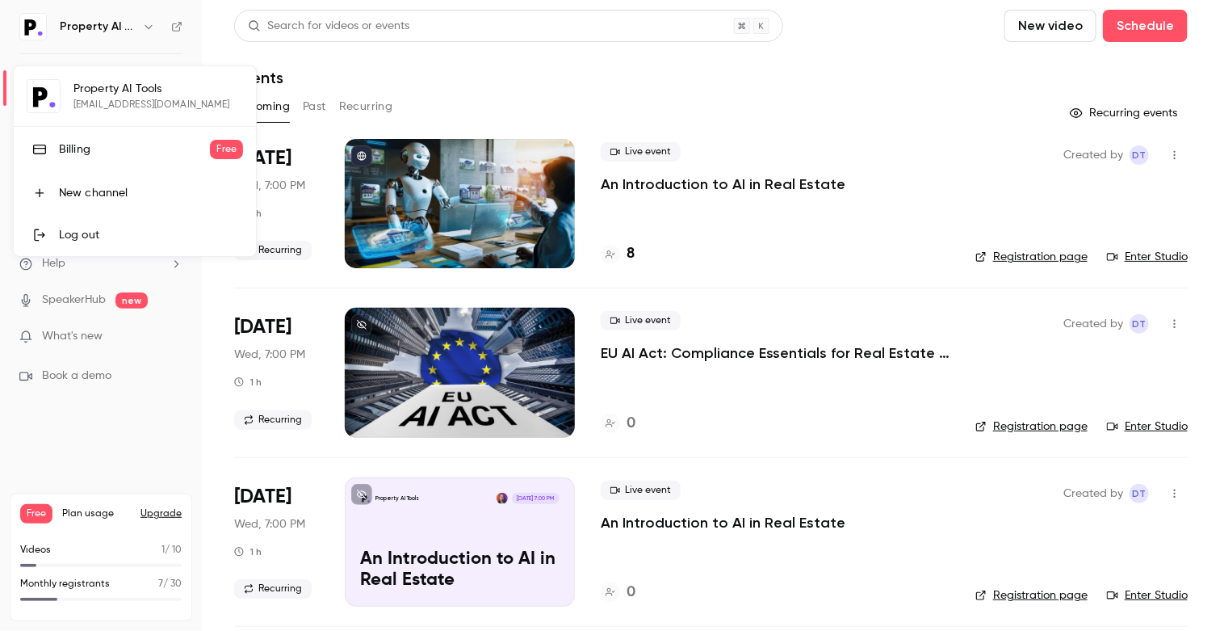
click at [120, 250] on link "Log out" at bounding box center [135, 235] width 242 height 42
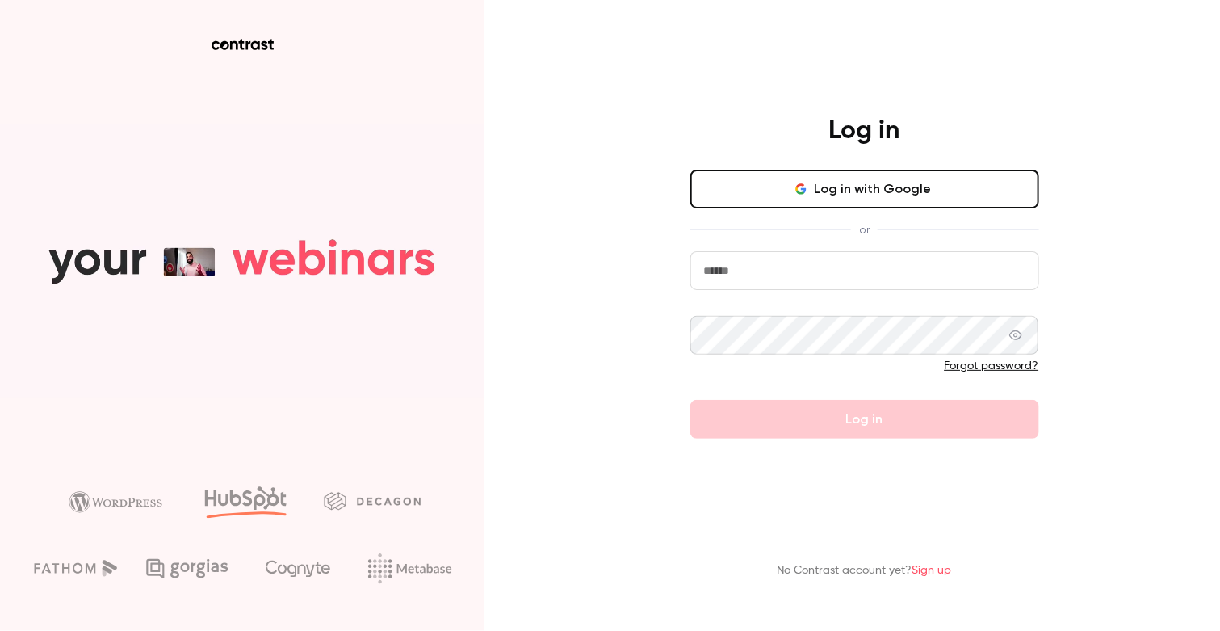
type input "**********"
